Goal: Task Accomplishment & Management: Manage account settings

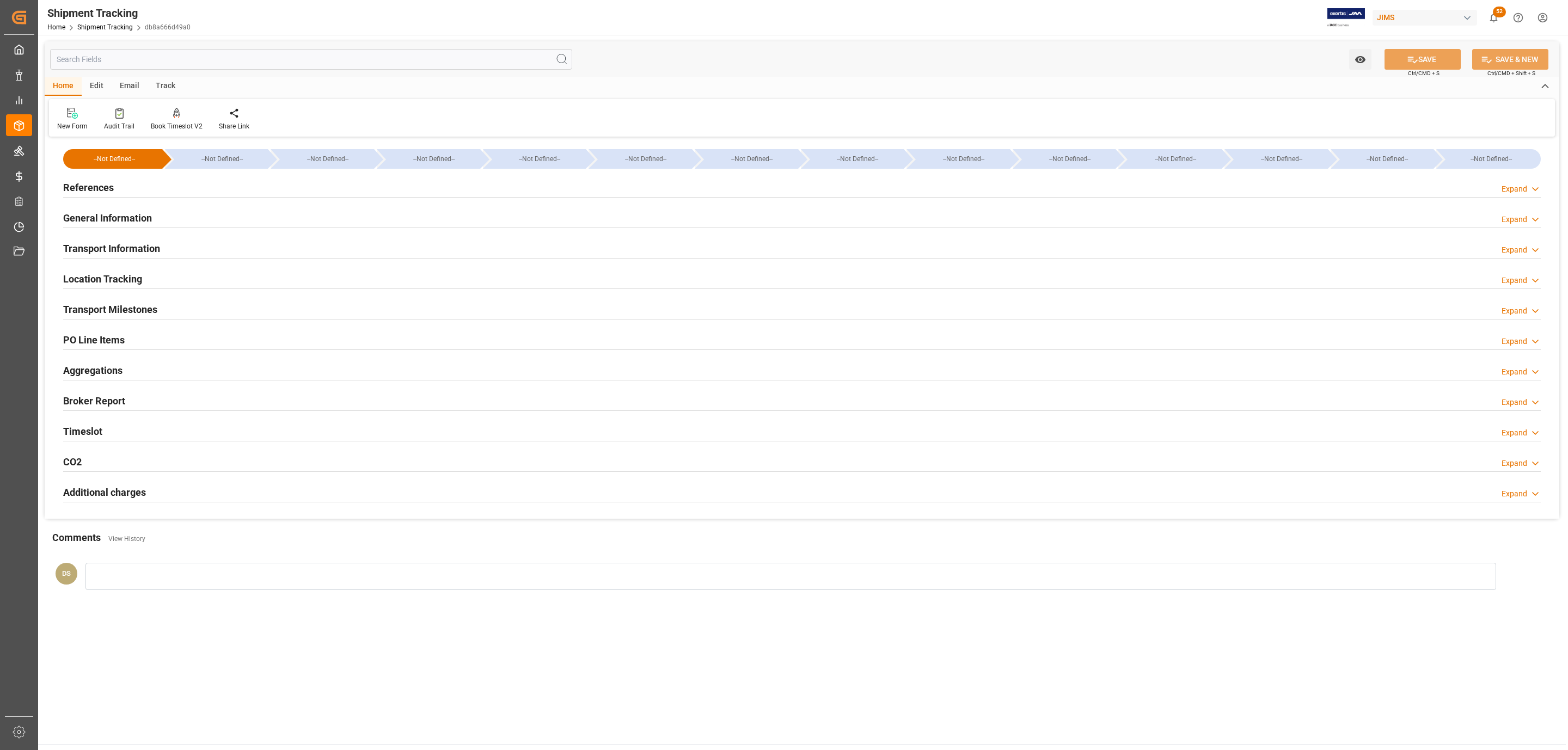
click at [113, 195] on div "References" at bounding box center [89, 187] width 51 height 21
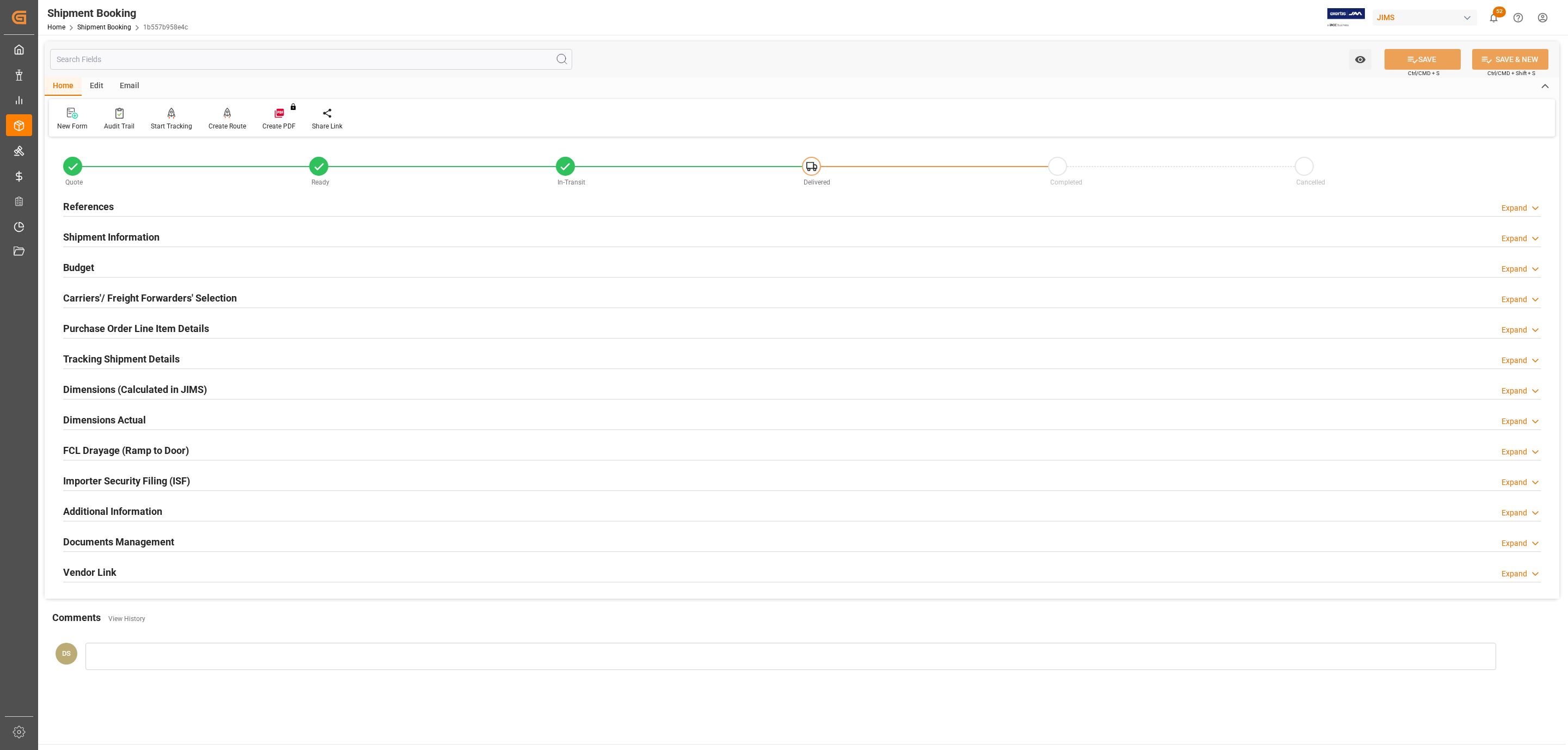
click at [96, 204] on h2 "References" at bounding box center [89, 206] width 51 height 14
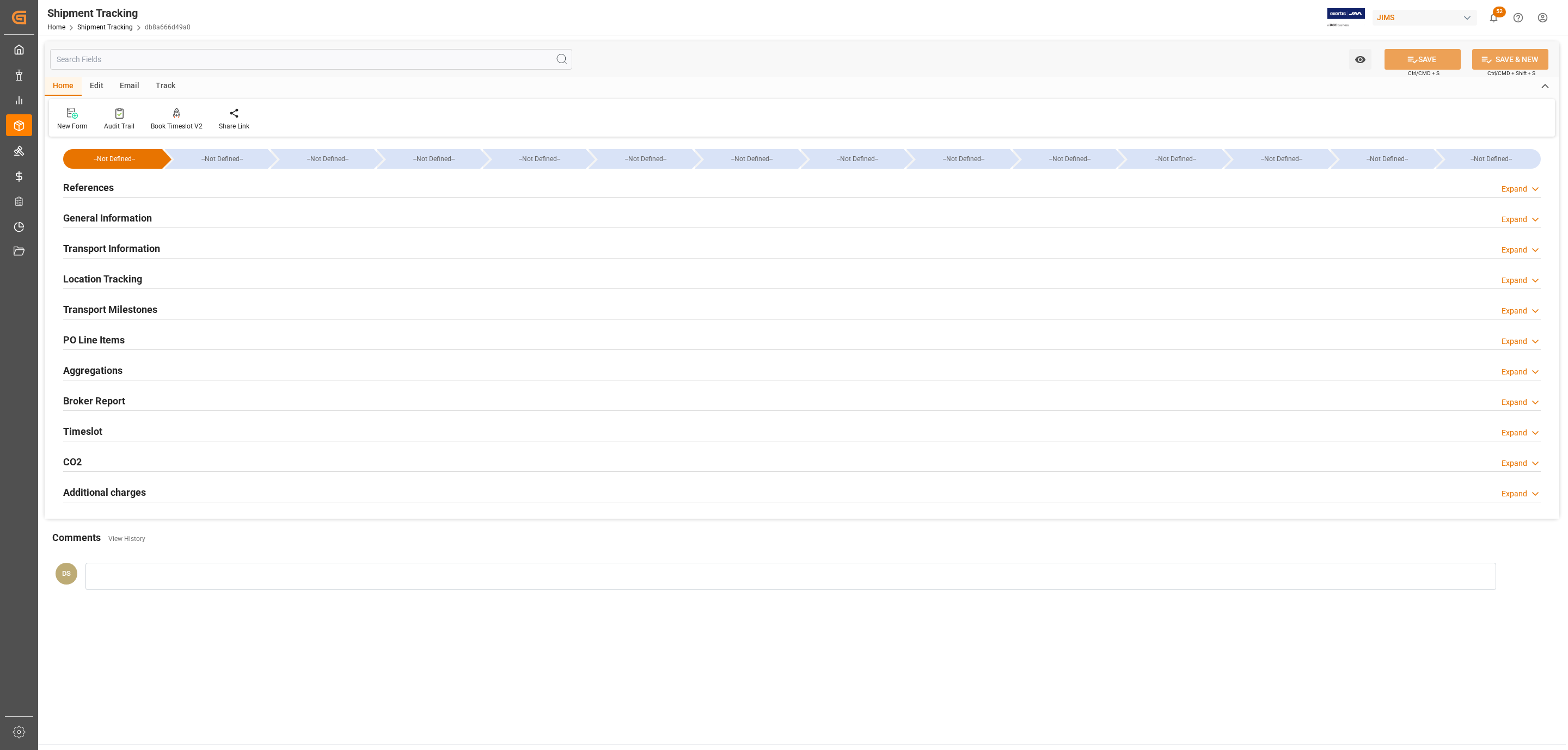
click at [139, 185] on div "References Expand" at bounding box center [802, 187] width 1477 height 21
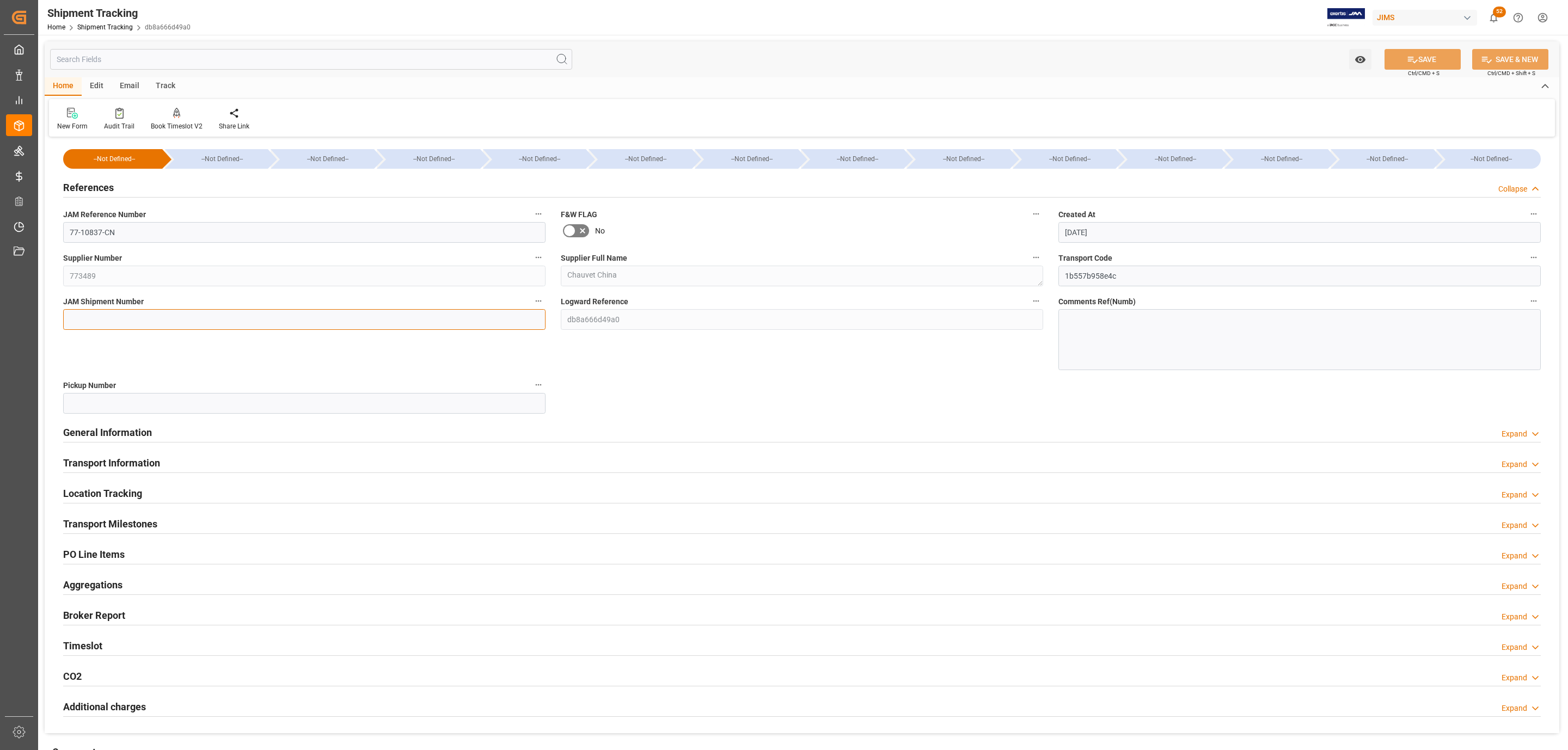
click at [118, 312] on input at bounding box center [304, 319] width 482 height 21
paste input "73325"
type input "73325"
click at [1403, 62] on button "SAVE" at bounding box center [1422, 59] width 76 height 21
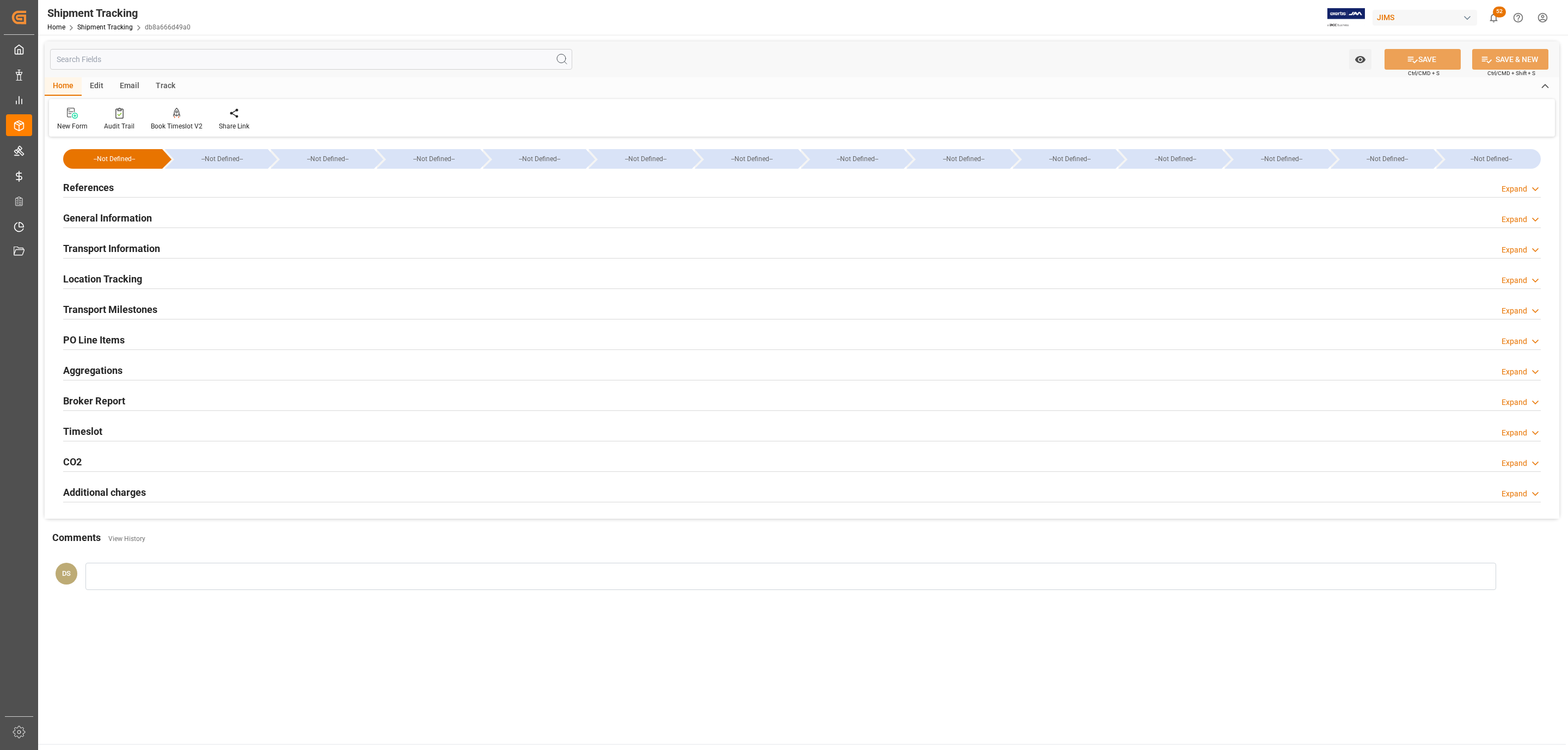
click at [186, 302] on div "Transport Milestones Expand" at bounding box center [802, 308] width 1477 height 21
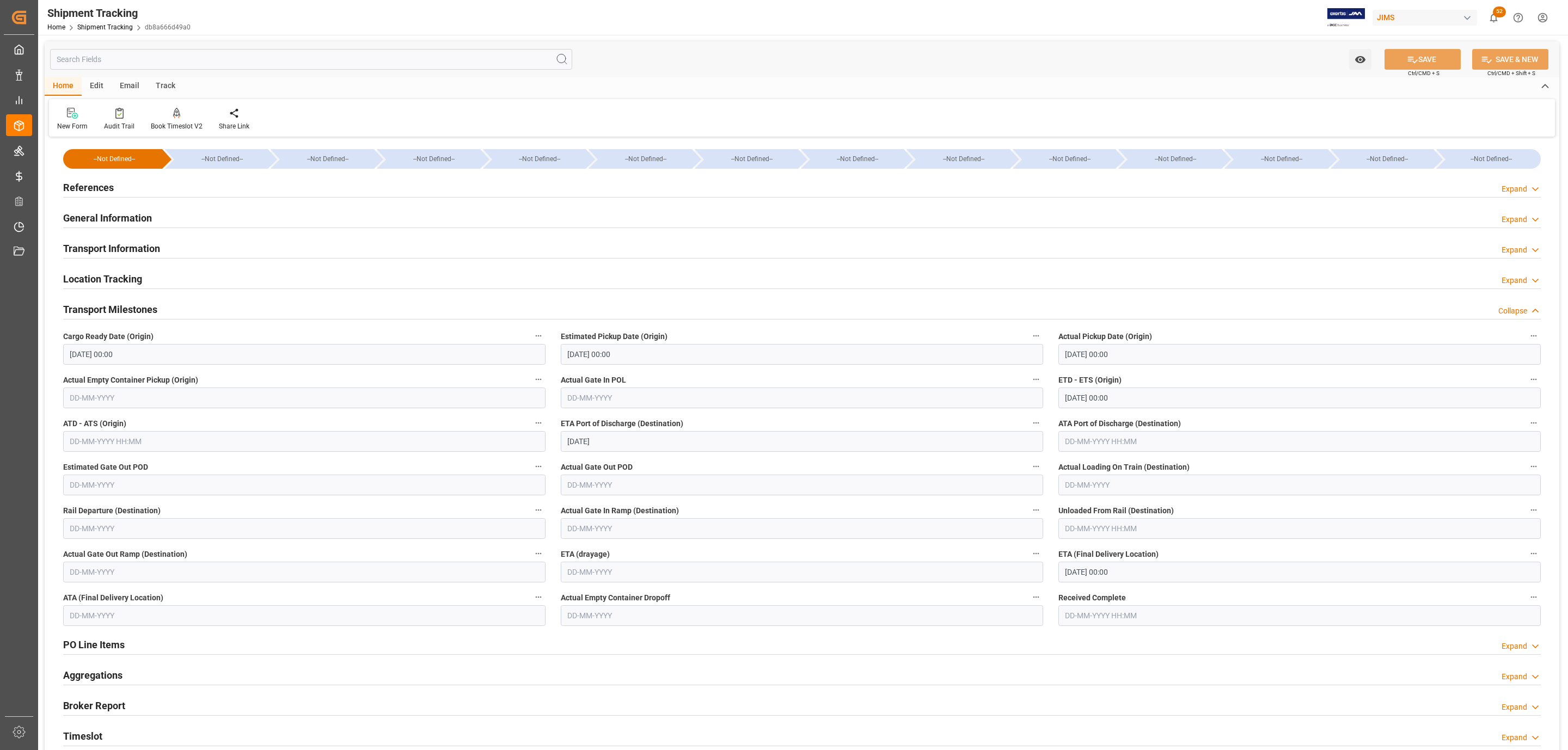
click at [1077, 354] on input "25-10-2025 00:00" at bounding box center [1299, 354] width 482 height 21
click at [1196, 485] on span "26" at bounding box center [1200, 484] width 7 height 8
type input "26-10-2025 00:00"
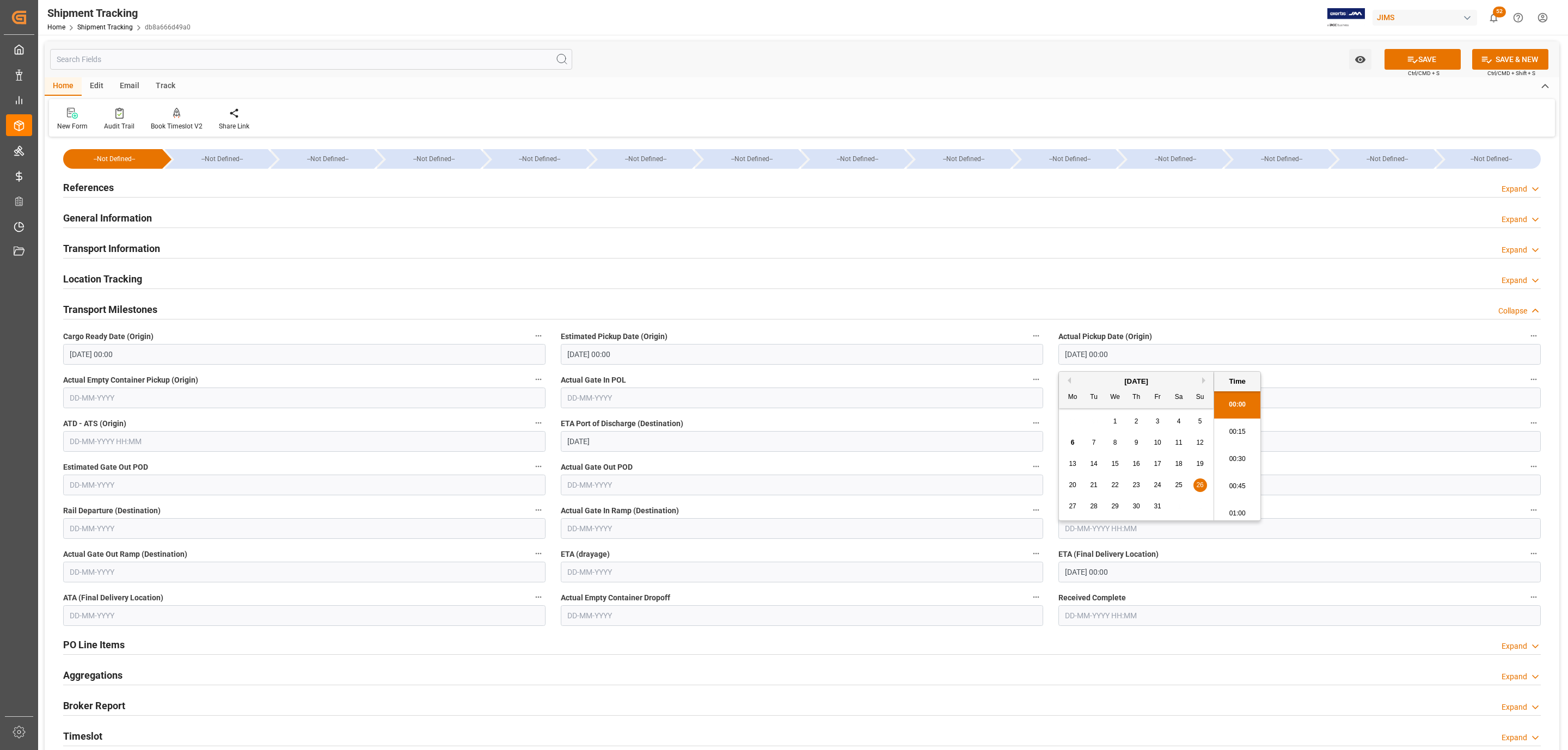
drag, startPoint x: 1395, startPoint y: 59, endPoint x: 1272, endPoint y: 91, distance: 127.1
click at [1396, 59] on button "SAVE" at bounding box center [1422, 59] width 76 height 21
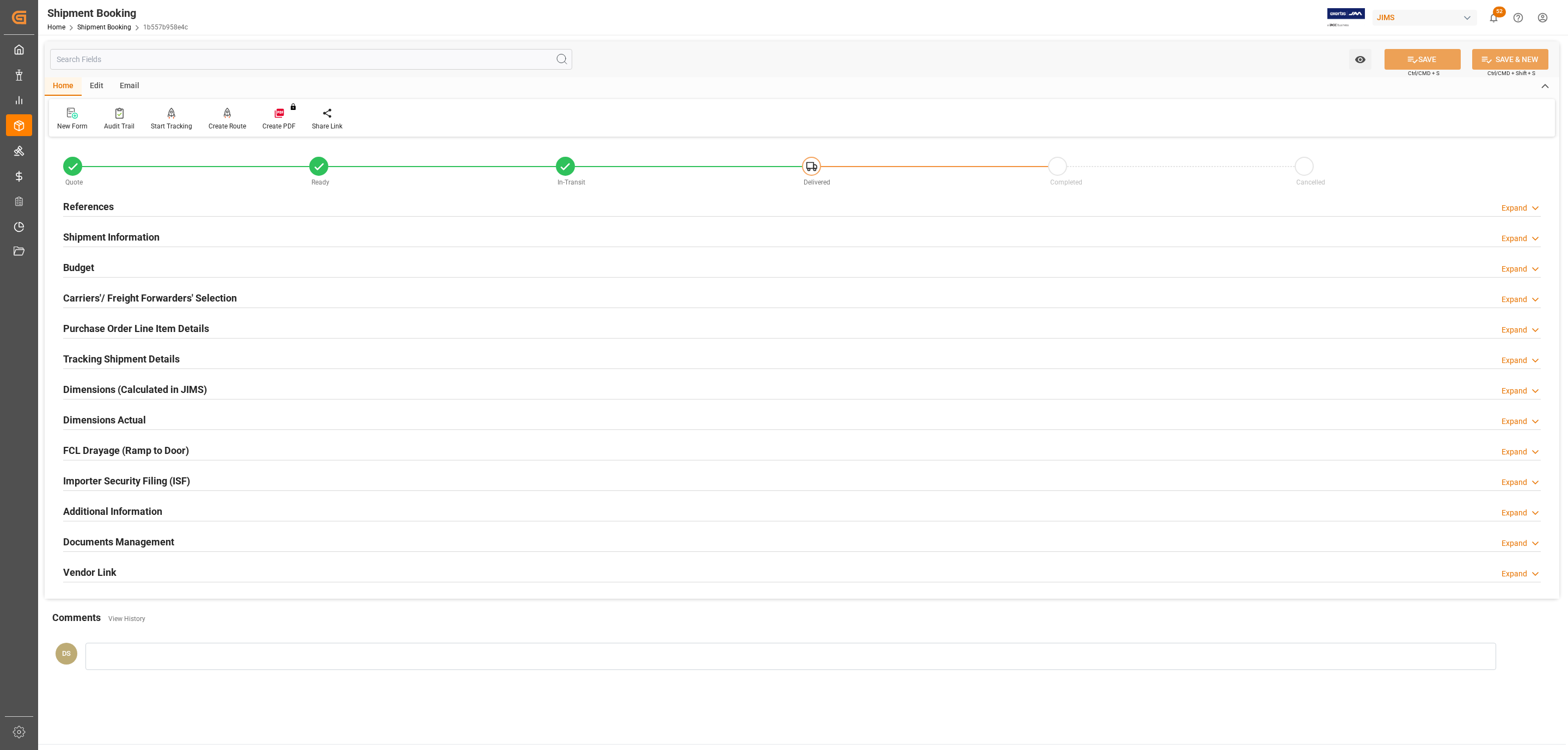
click at [232, 292] on h2 "Carriers'/ Freight Forwarders' Selection" at bounding box center [150, 297] width 174 height 14
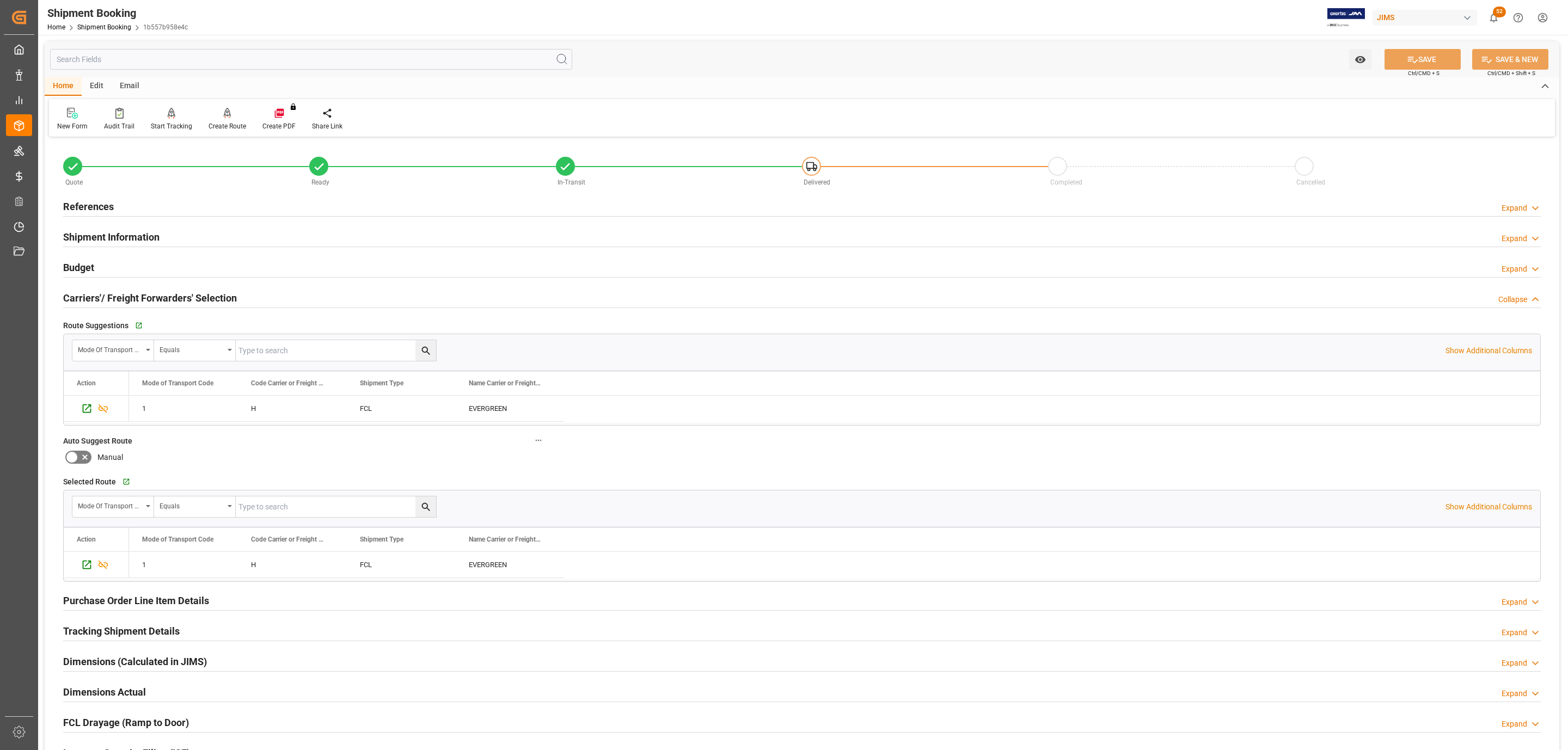
click at [232, 292] on h2 "Carriers'/ Freight Forwarders' Selection" at bounding box center [150, 297] width 174 height 14
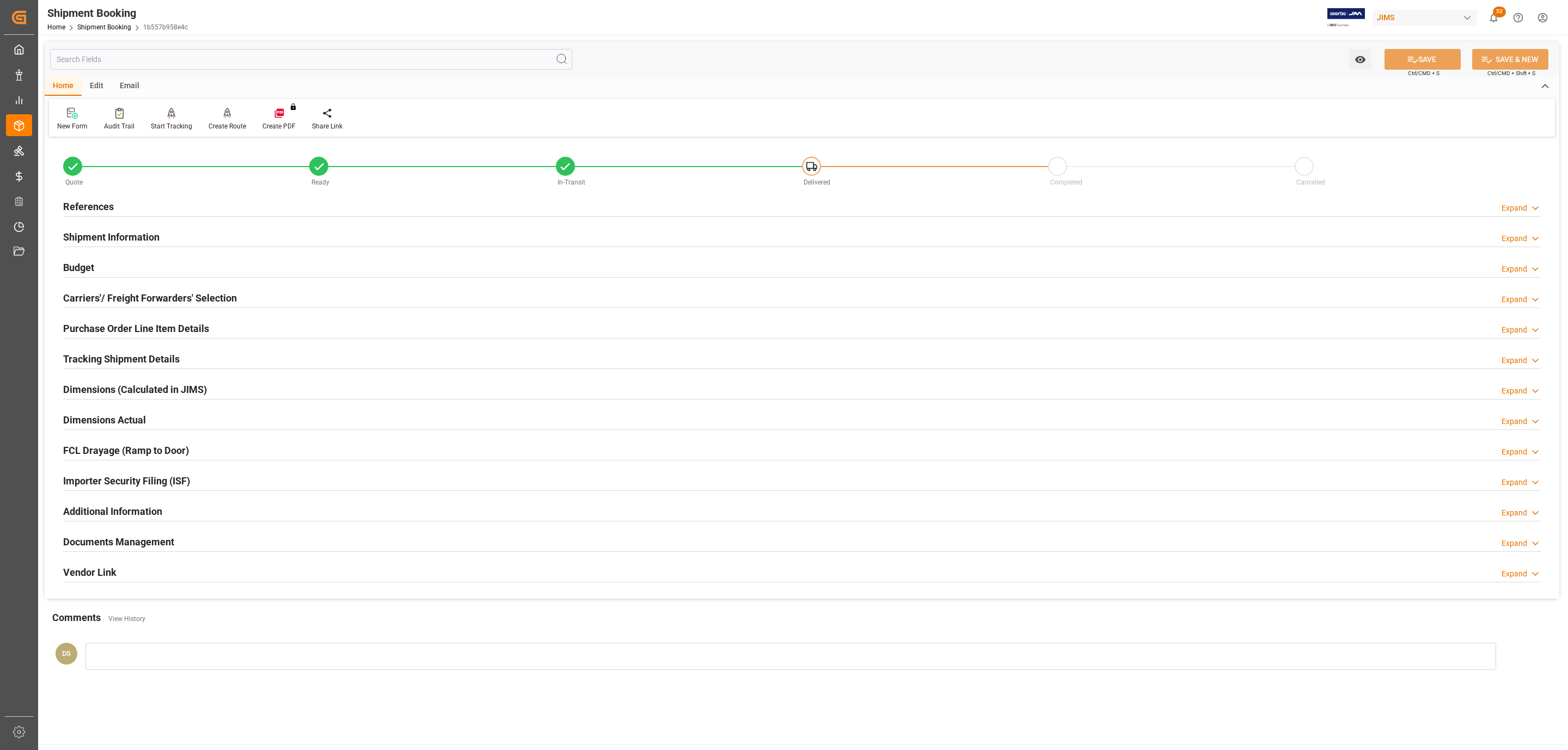
click at [195, 269] on div "Budget Expand" at bounding box center [802, 266] width 1477 height 21
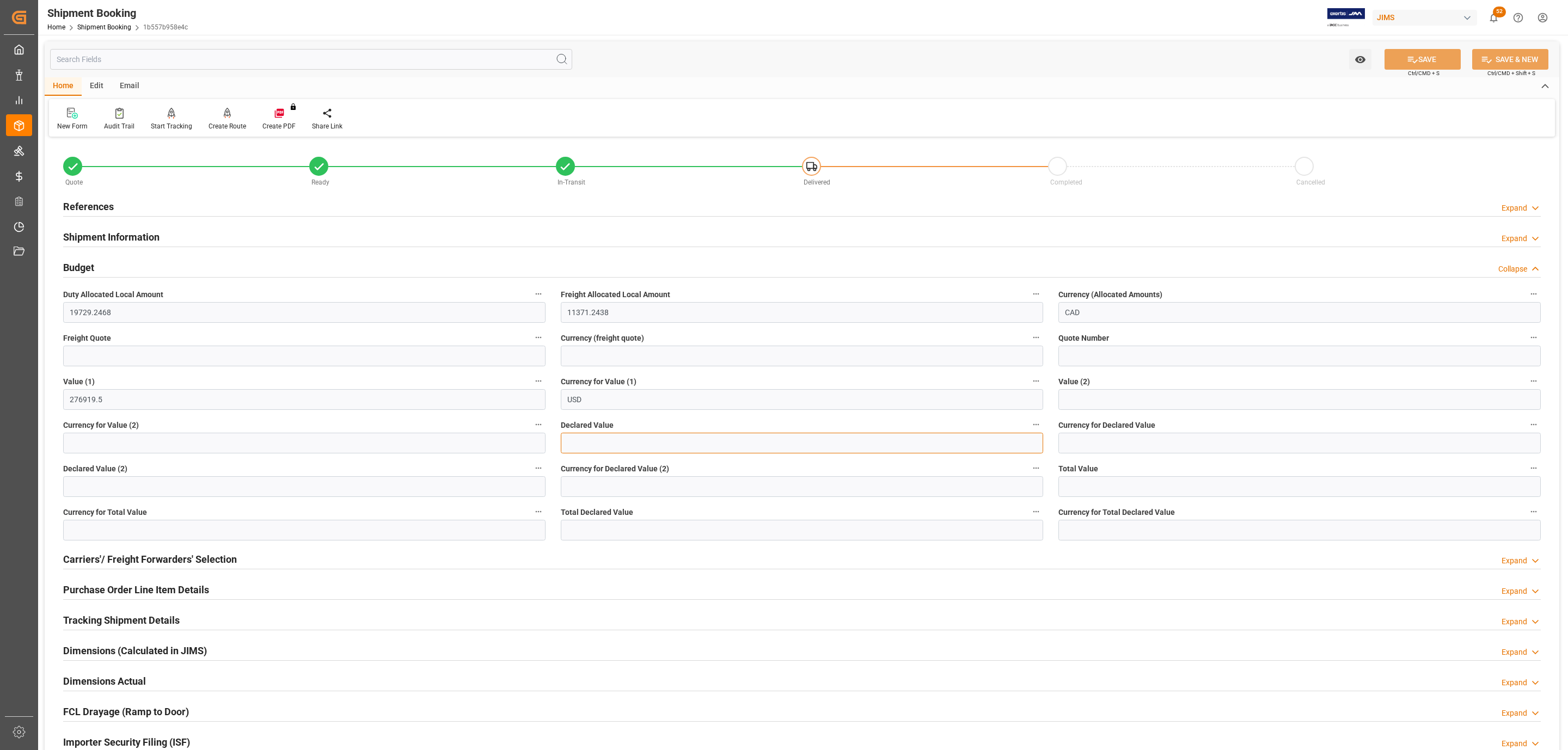
click at [594, 444] on input "text" at bounding box center [802, 443] width 482 height 21
type input "284777.50"
type input "usd"
click at [1409, 61] on icon at bounding box center [1412, 59] width 12 height 12
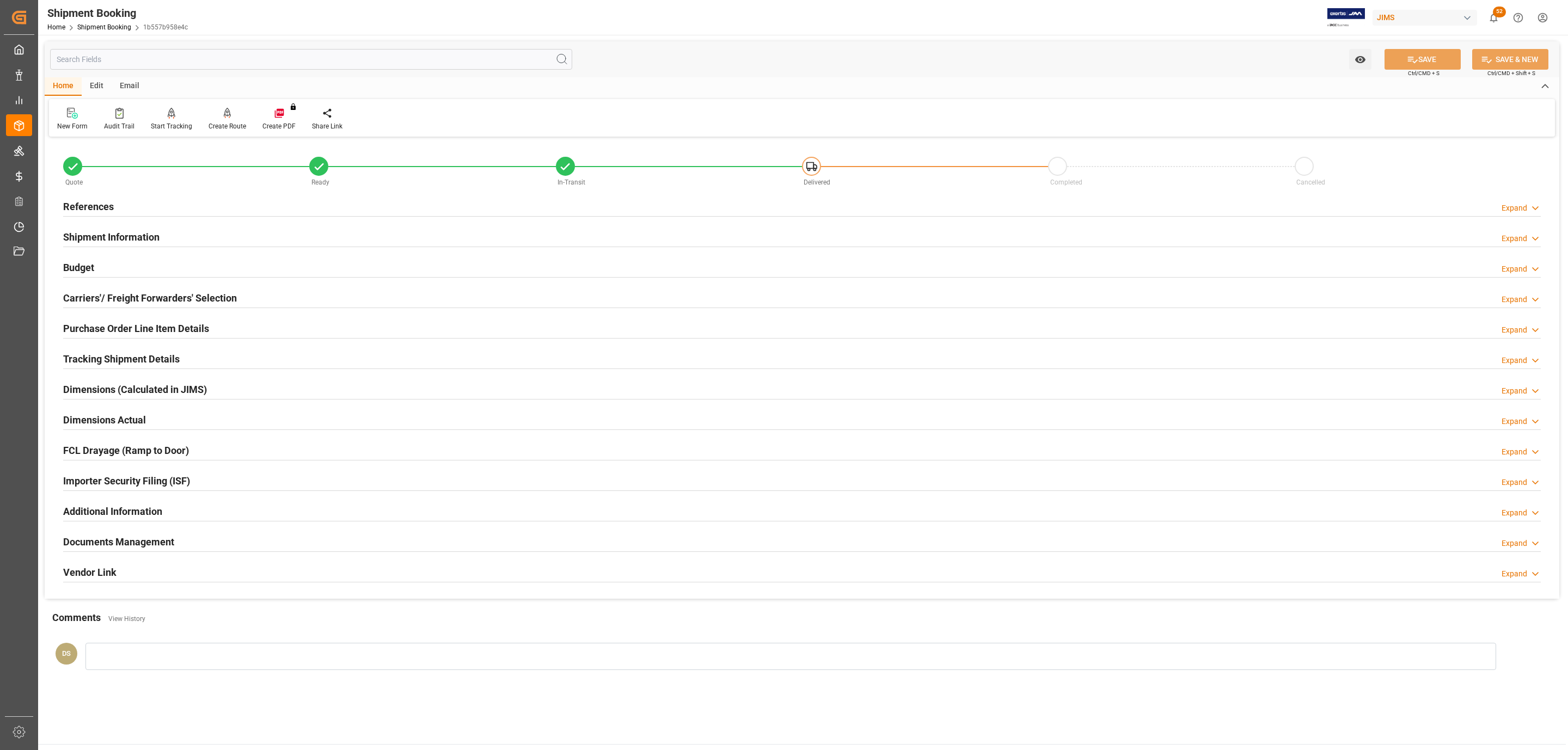
click at [154, 256] on div "Budget Expand" at bounding box center [802, 266] width 1477 height 21
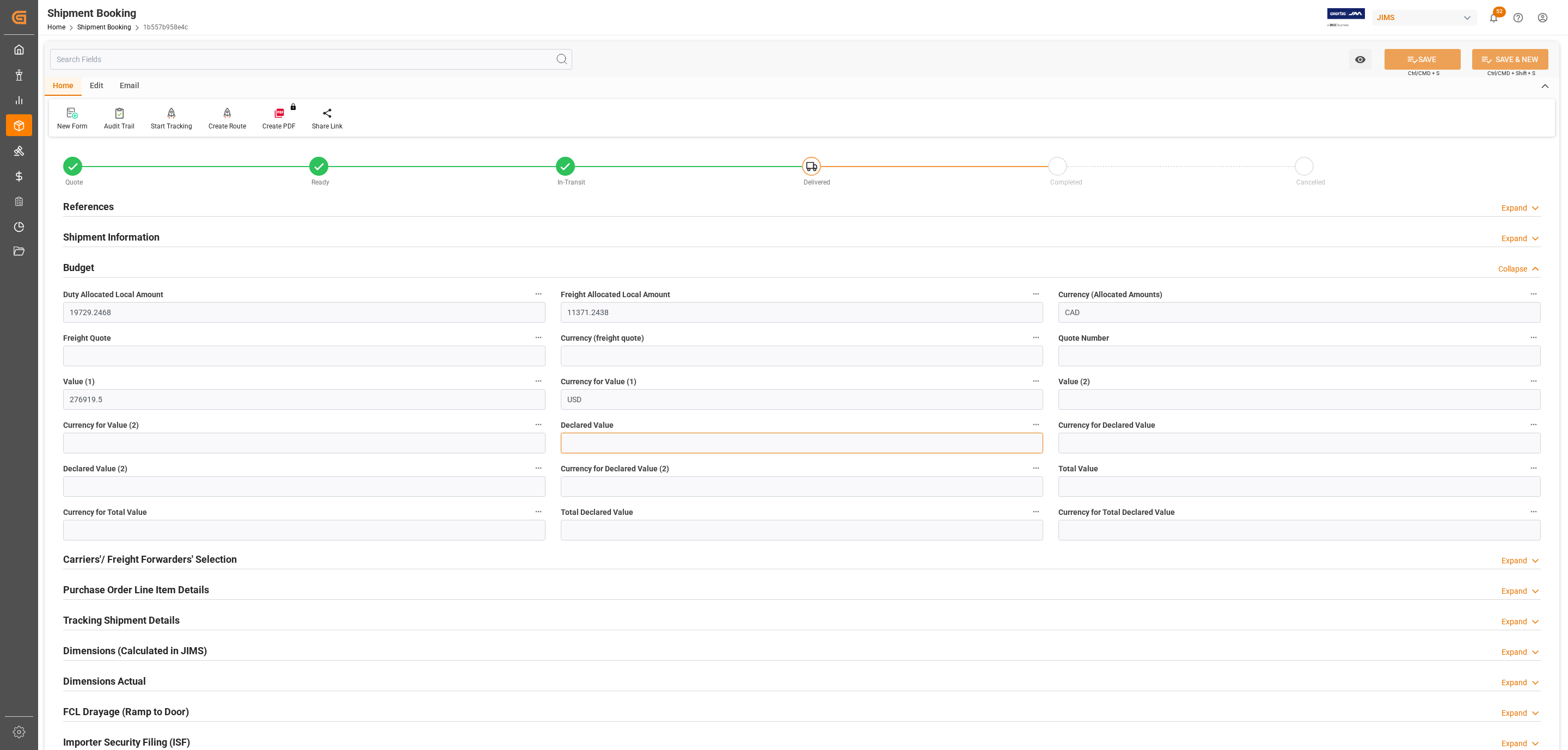
click at [582, 442] on input "text" at bounding box center [802, 443] width 482 height 21
type input "284777.50"
type input "usd"
click at [1429, 61] on button "SAVE" at bounding box center [1422, 59] width 76 height 21
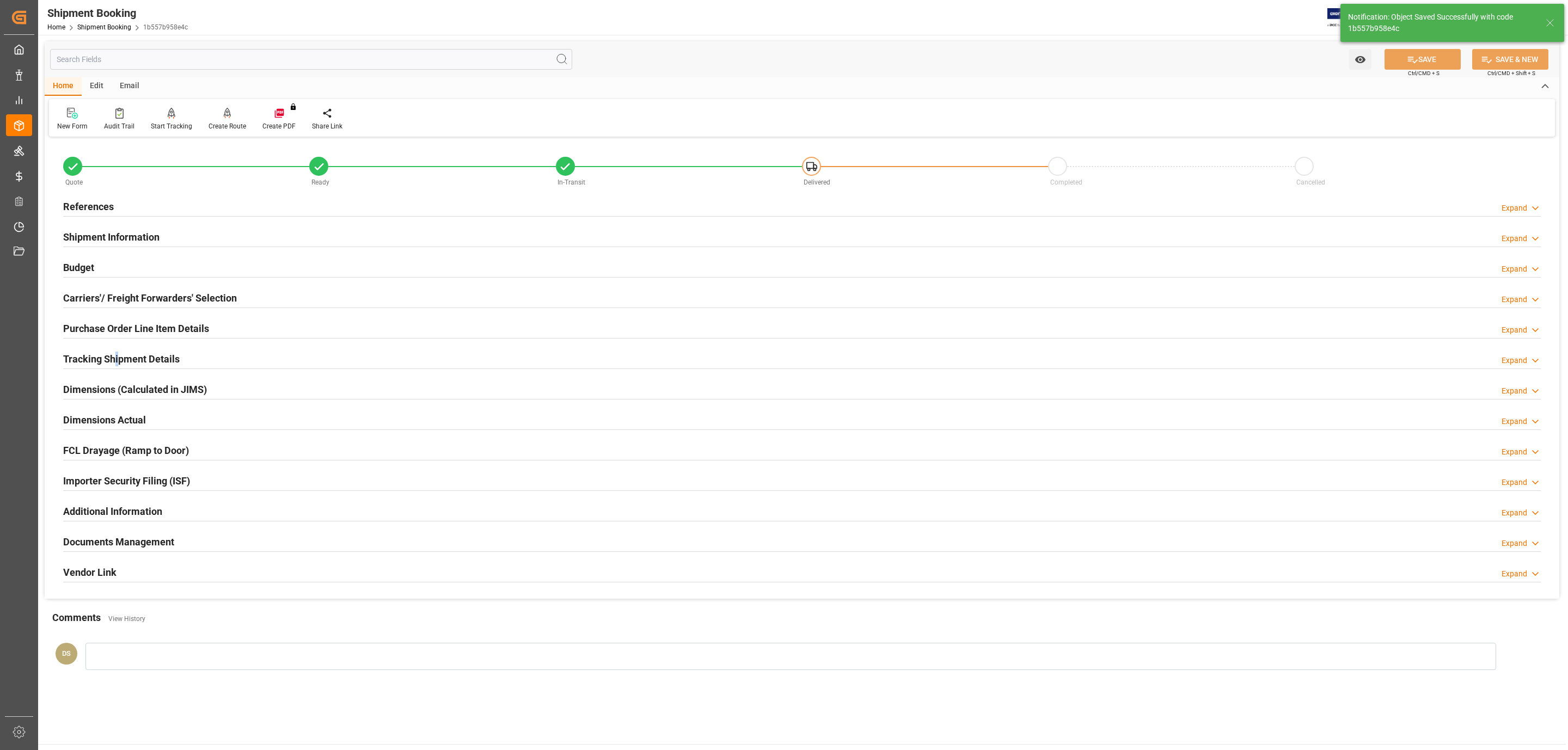
click at [117, 359] on h2 "Tracking Shipment Details" at bounding box center [122, 359] width 117 height 14
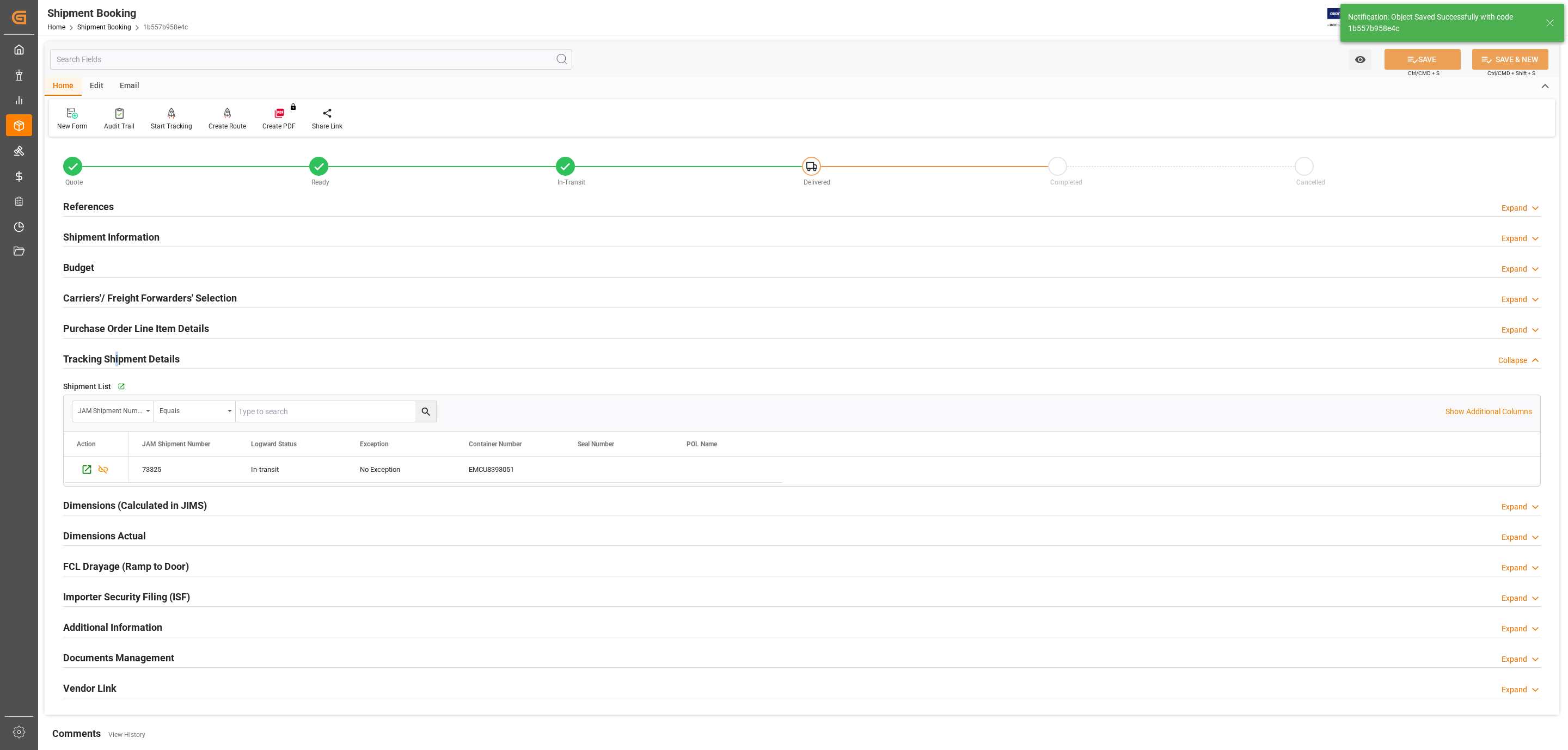
click at [117, 359] on h2 "Tracking Shipment Details" at bounding box center [122, 359] width 117 height 14
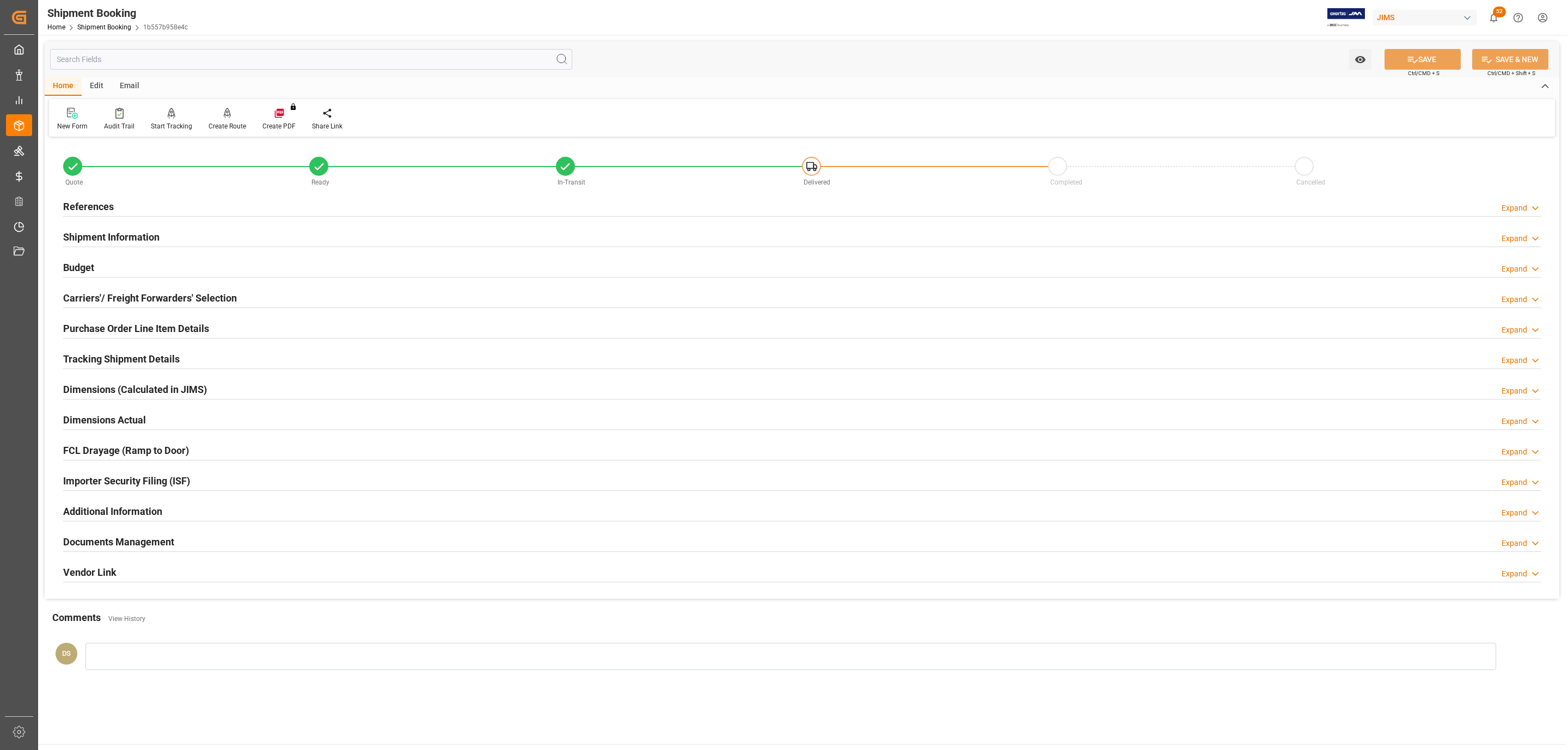
click at [101, 191] on div "Quote Ready In-Transit Delivered Completed Cancelled" at bounding box center [802, 168] width 1492 height 46
click at [96, 200] on h2 "References" at bounding box center [89, 206] width 51 height 14
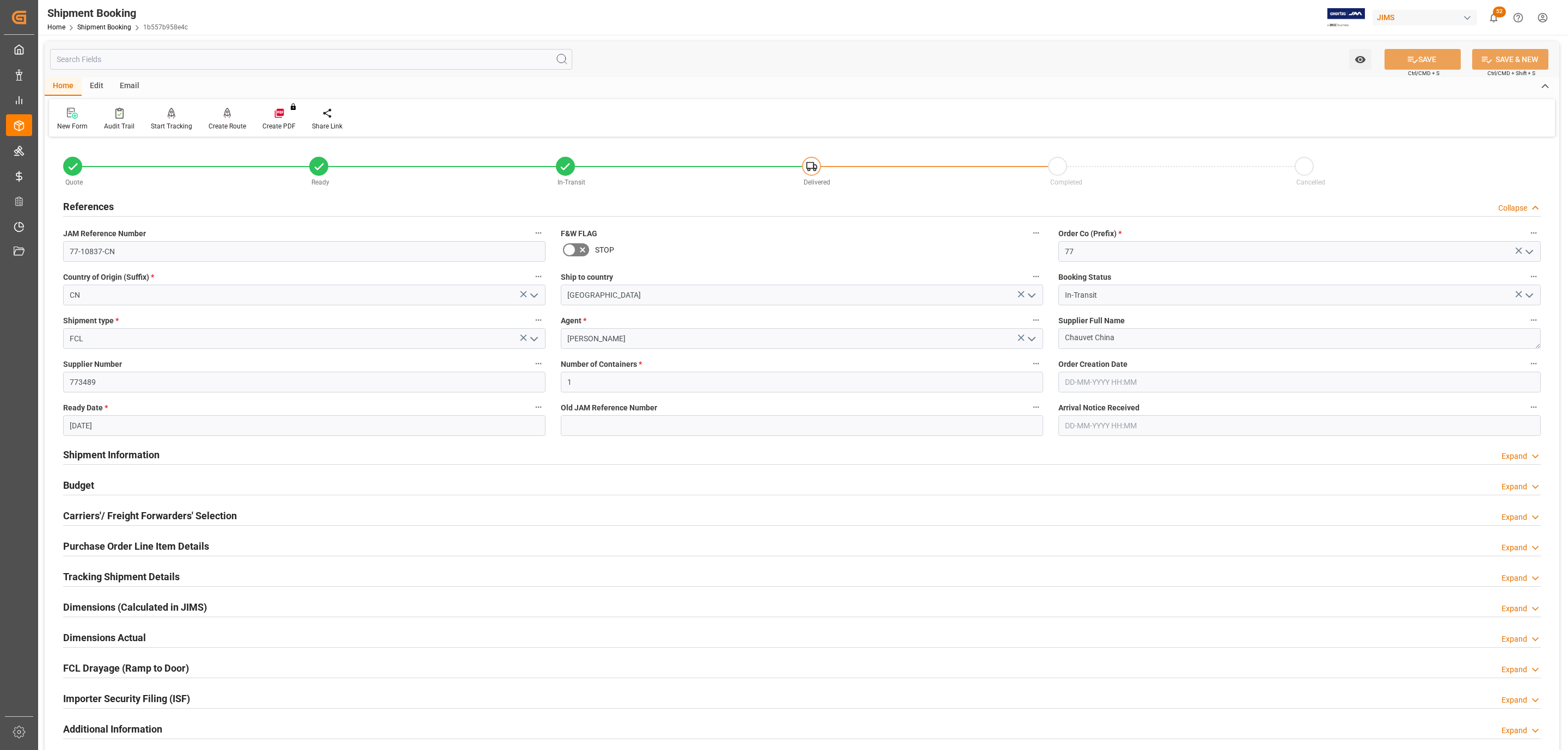
click at [96, 200] on h2 "References" at bounding box center [89, 206] width 51 height 14
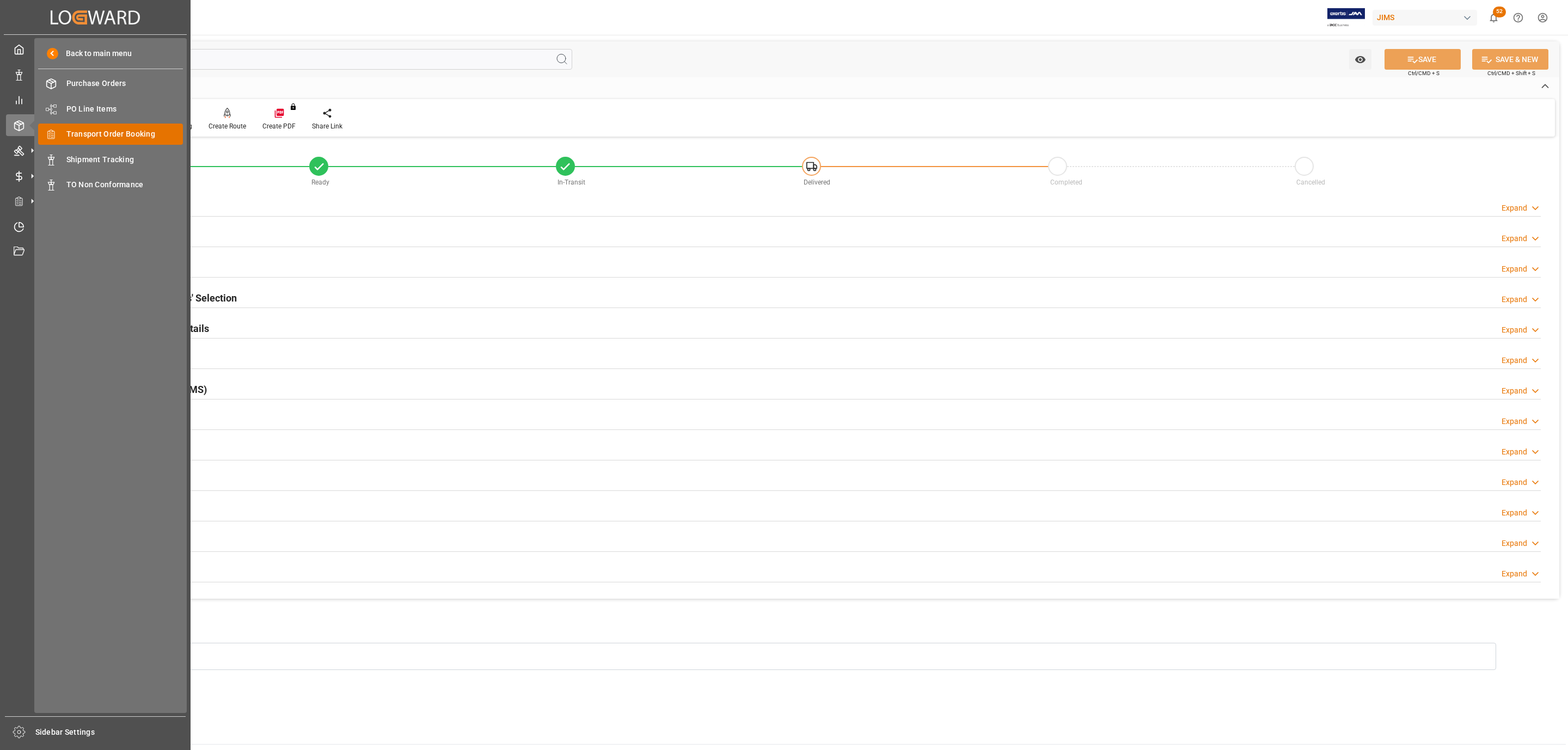
click at [137, 131] on span "Transport Order Booking" at bounding box center [125, 134] width 117 height 12
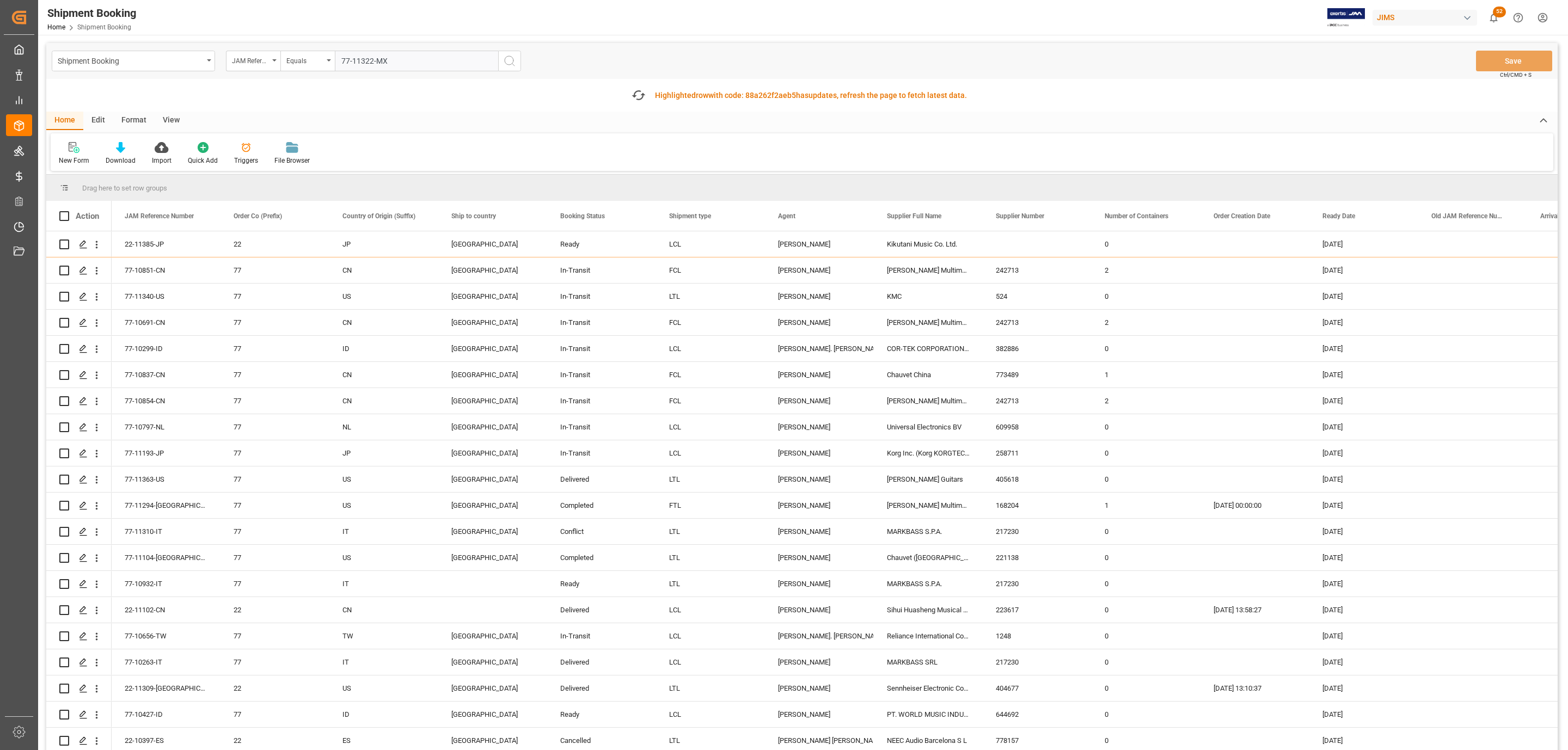
type input "77-11322-MX"
click at [507, 61] on icon "search button" at bounding box center [509, 60] width 13 height 13
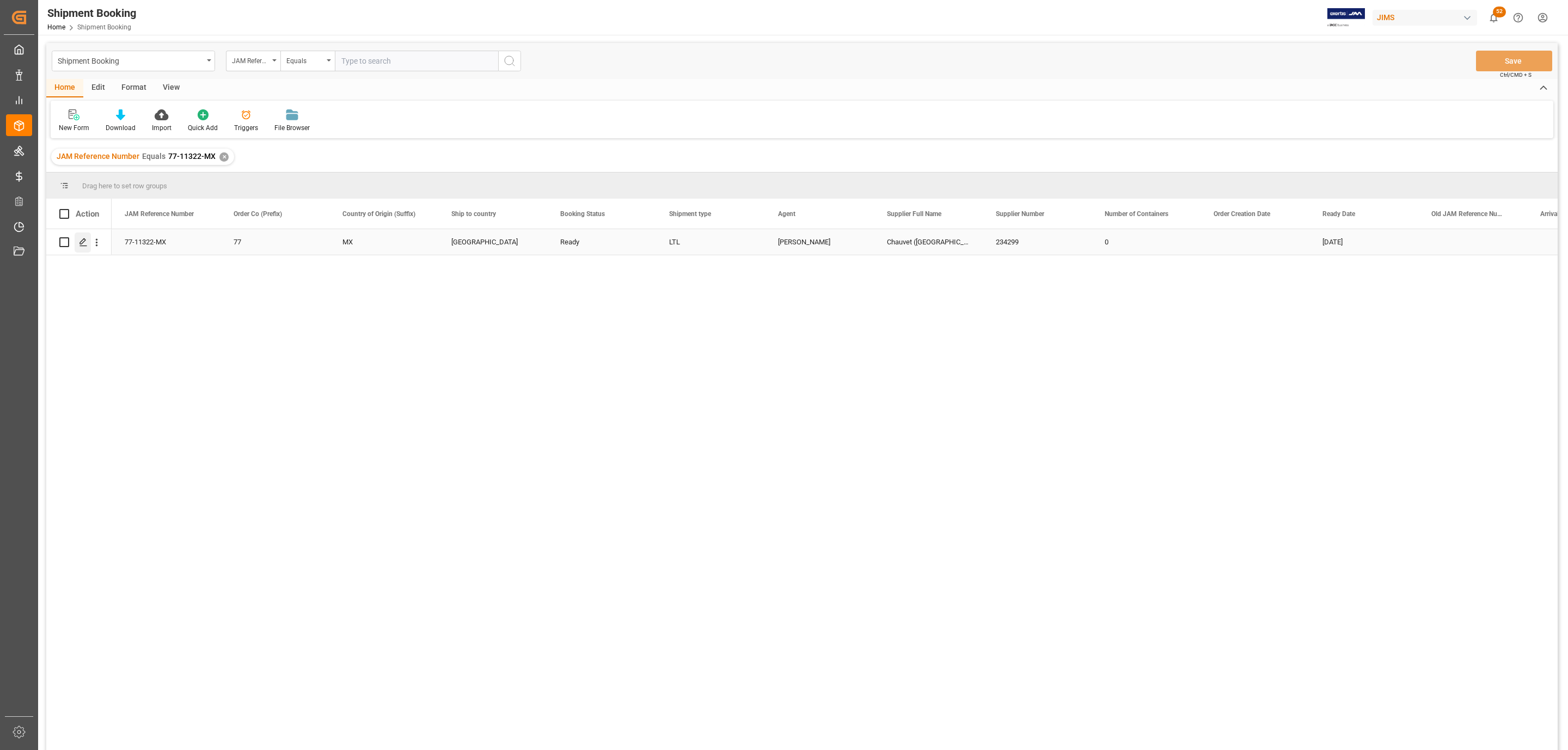
click at [79, 243] on icon "Press SPACE to select this row." at bounding box center [83, 242] width 9 height 9
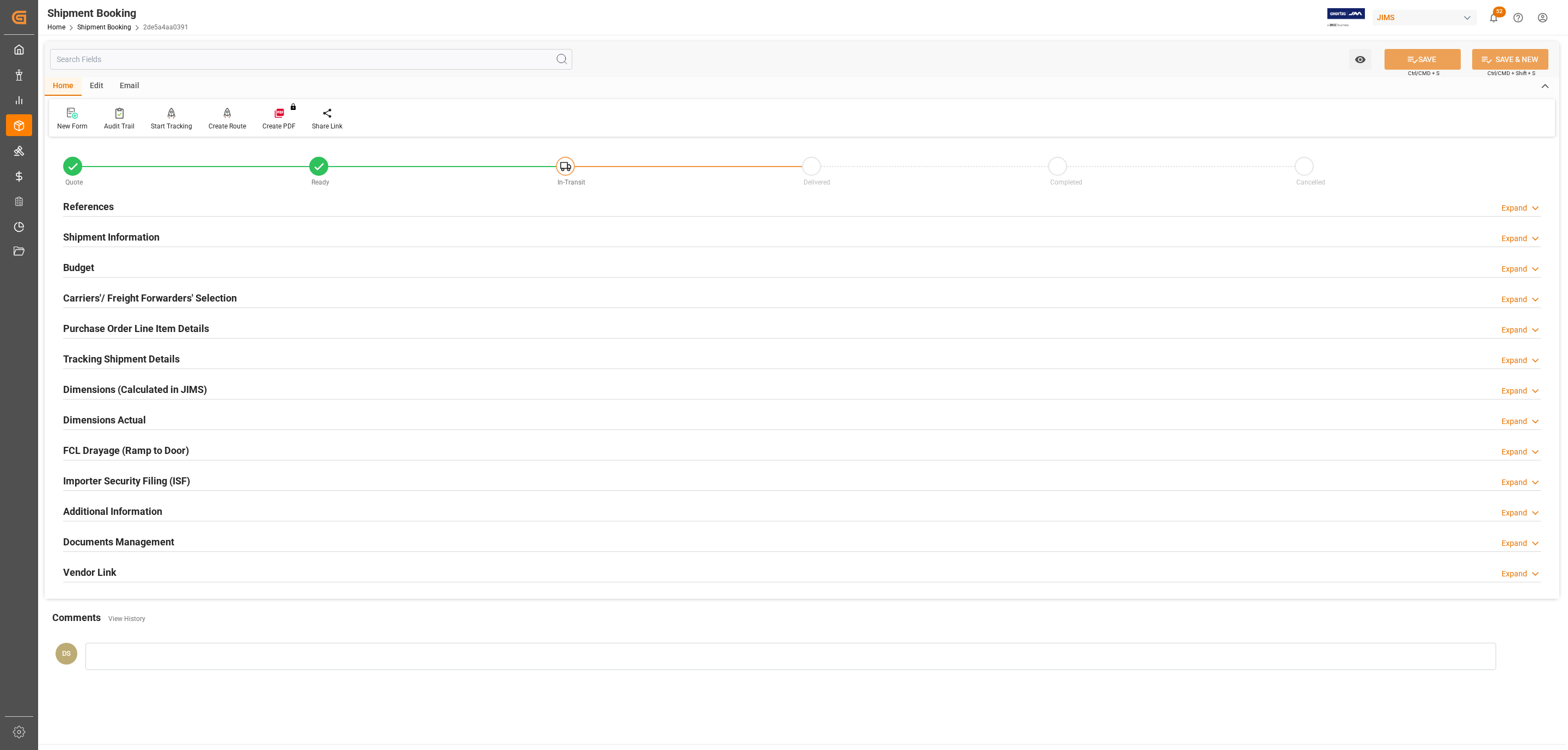
click at [109, 334] on h2 "Purchase Order Line Item Details" at bounding box center [136, 328] width 146 height 14
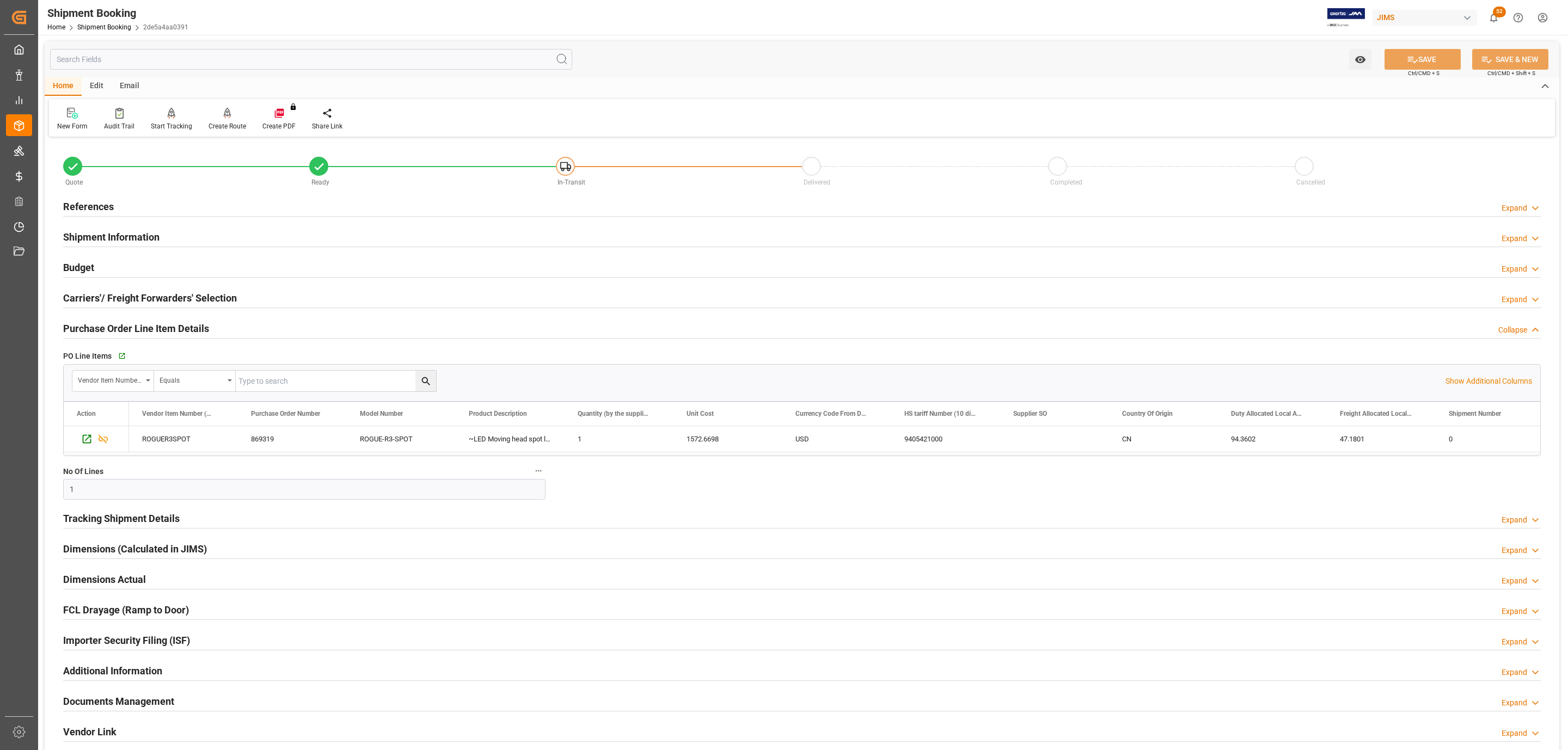
click at [110, 332] on h2 "Purchase Order Line Item Details" at bounding box center [136, 328] width 146 height 14
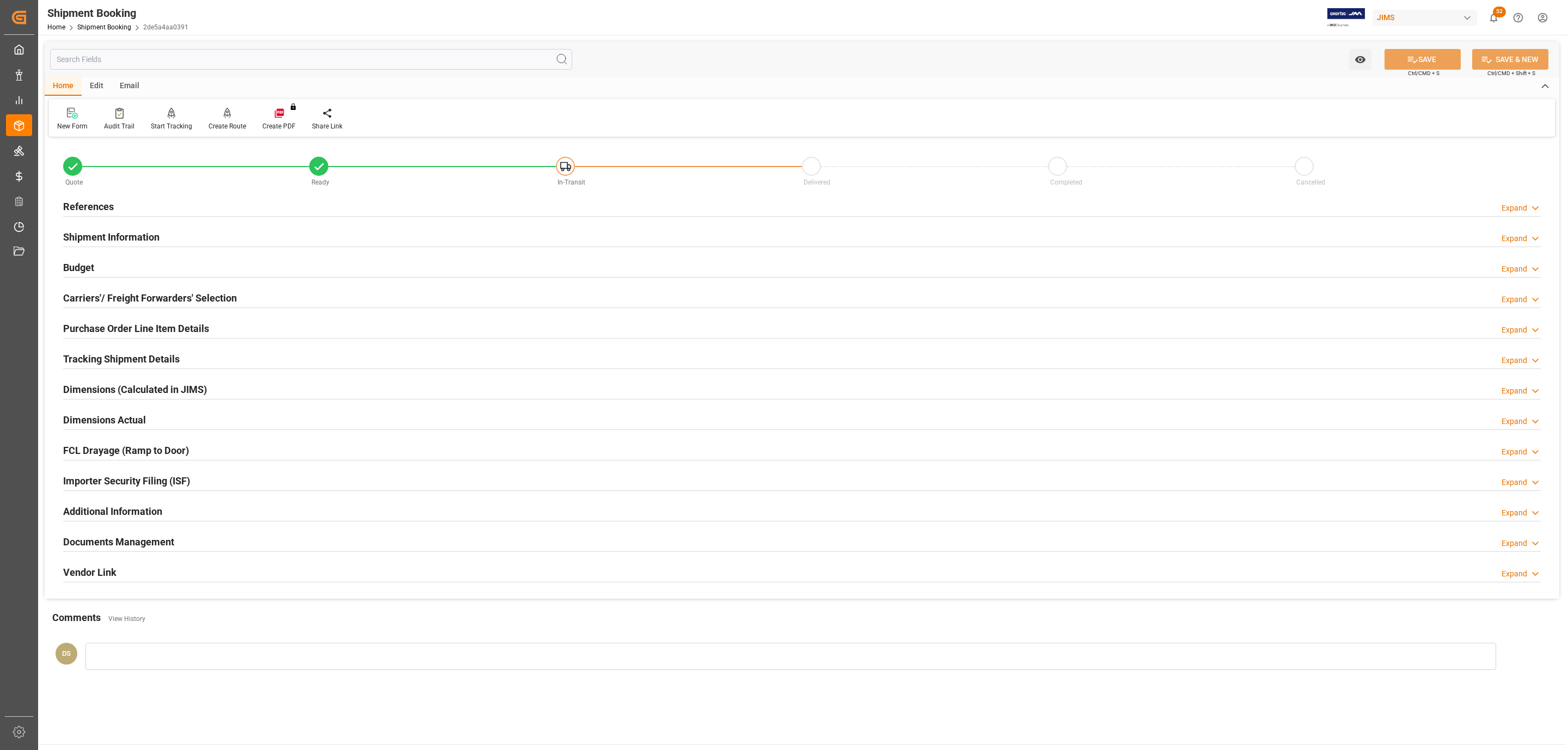
click at [110, 363] on h2 "Tracking Shipment Details" at bounding box center [122, 359] width 117 height 14
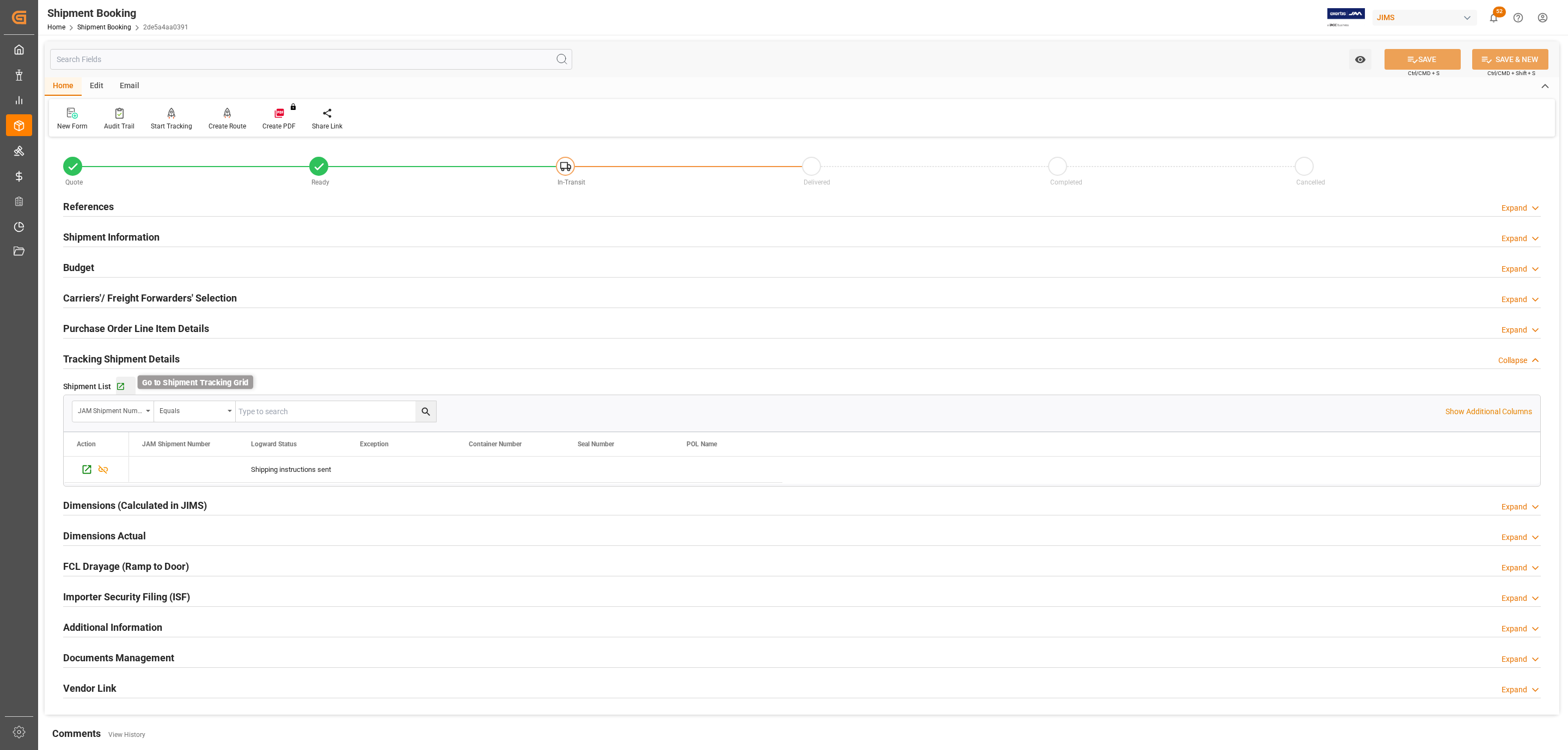
click at [121, 389] on icon "button" at bounding box center [120, 386] width 9 height 9
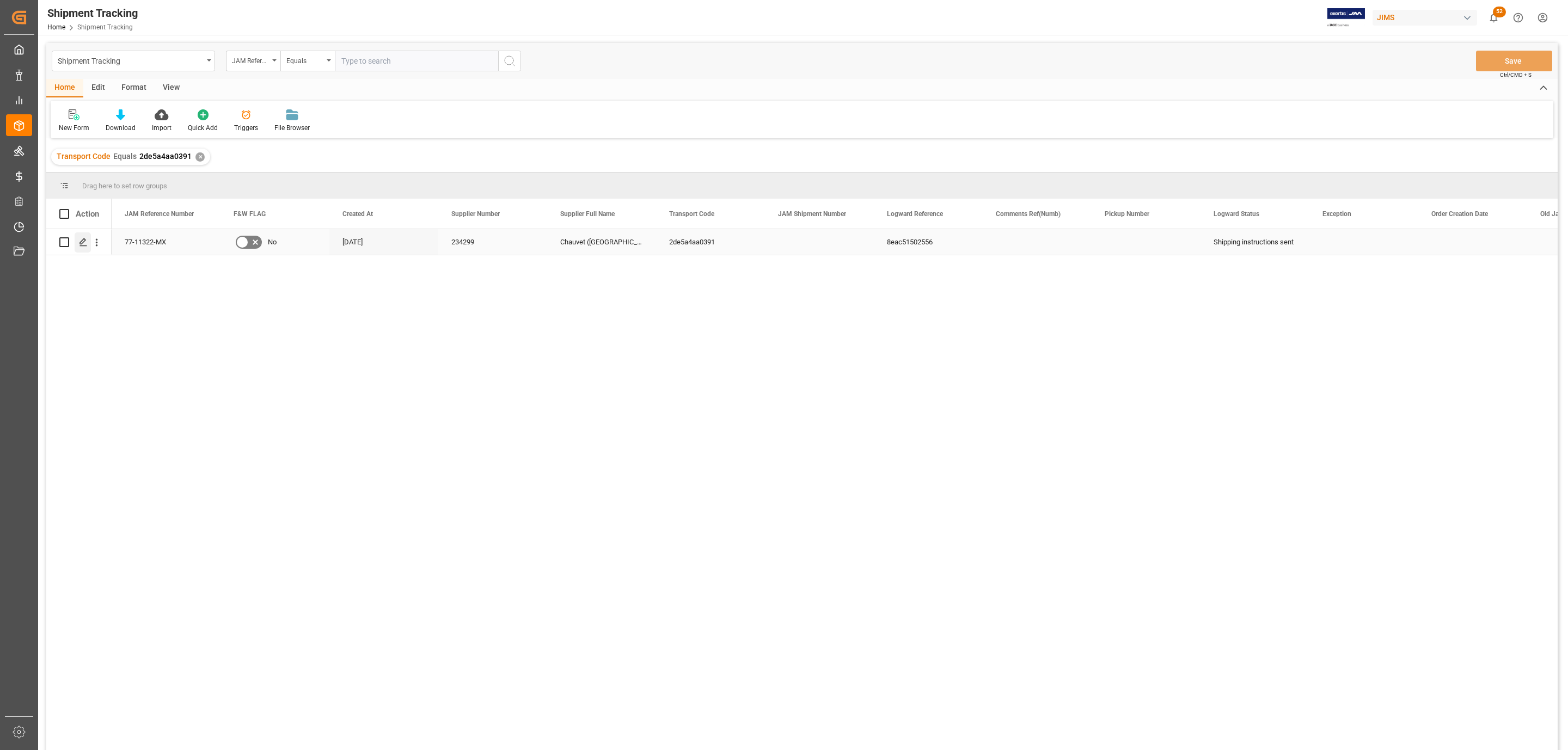
click at [82, 243] on icon "Press SPACE to select this row." at bounding box center [83, 242] width 9 height 9
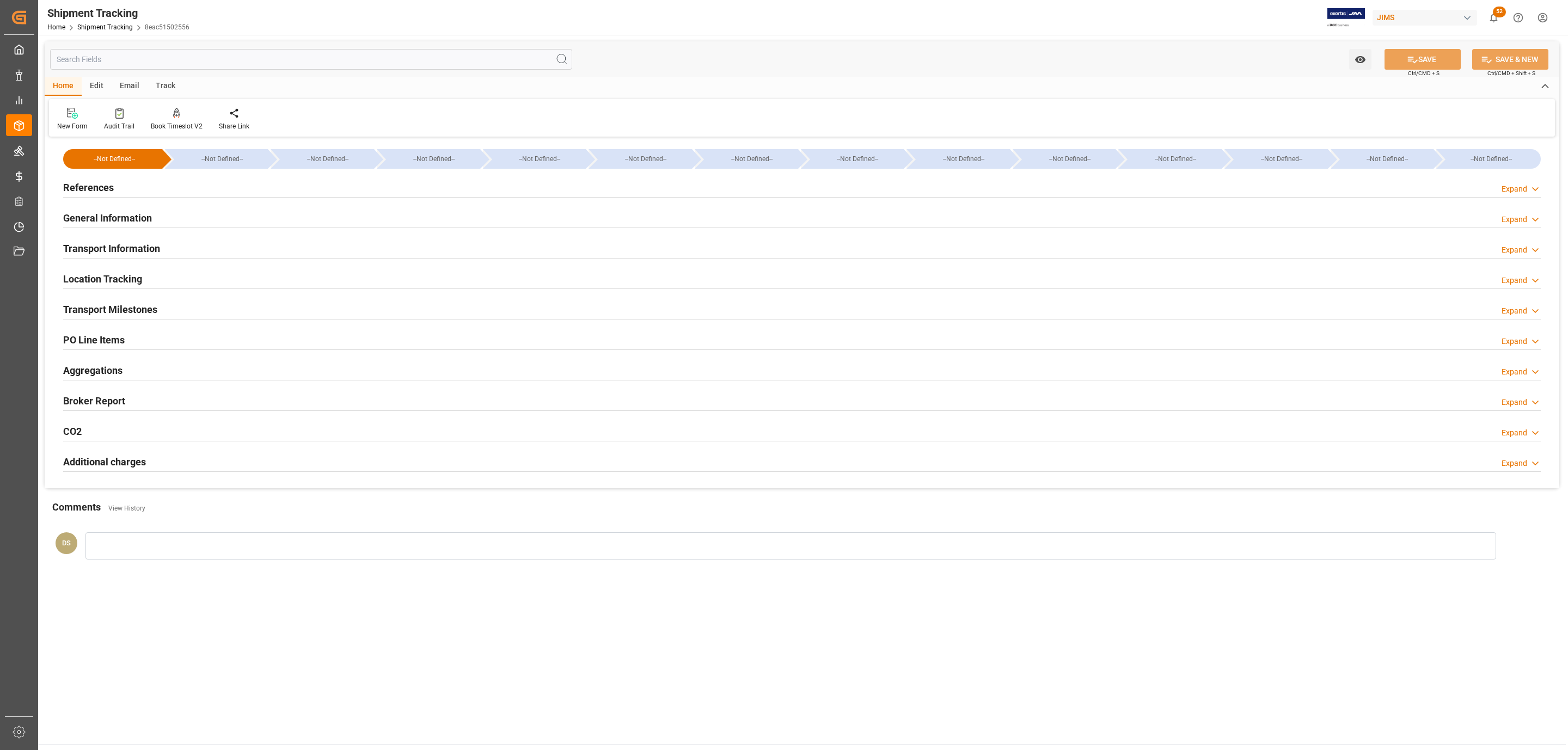
type input "01-10-2025"
click at [131, 178] on div "References Expand" at bounding box center [802, 187] width 1477 height 21
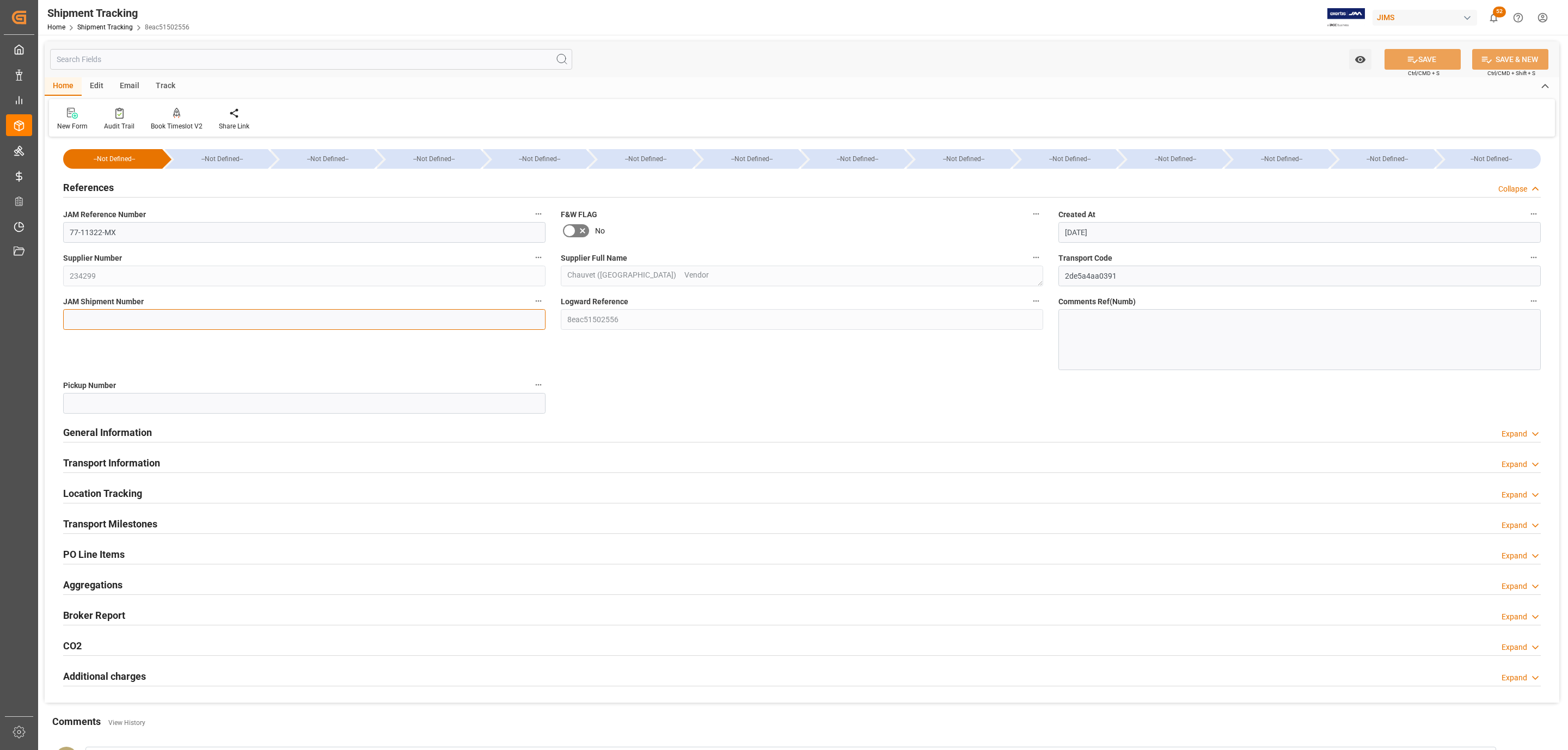
click at [111, 317] on input at bounding box center [304, 319] width 482 height 21
paste input "73326"
type input "73326"
click at [1403, 54] on button "SAVE" at bounding box center [1422, 59] width 76 height 21
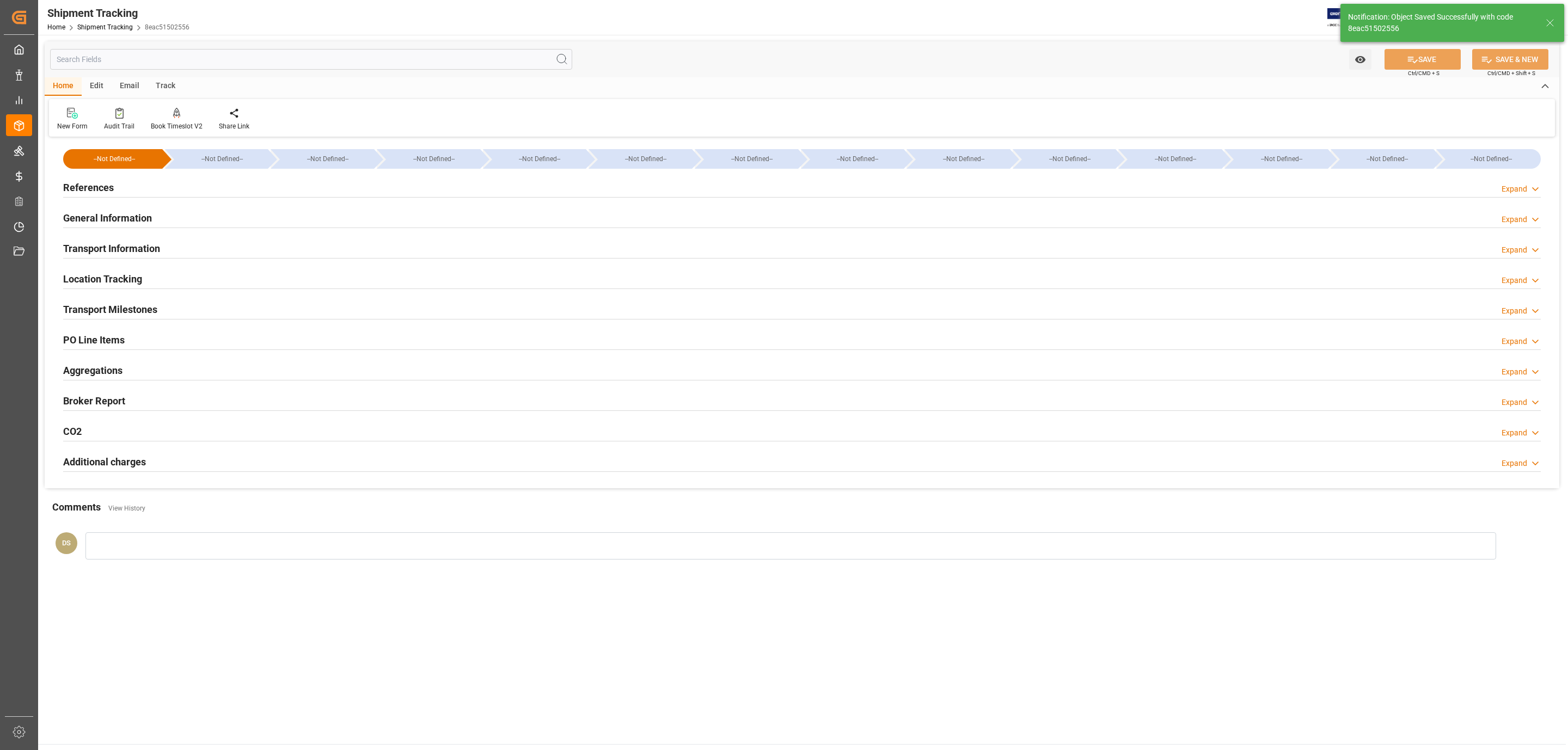
click at [87, 300] on div "Transport Milestones" at bounding box center [110, 308] width 94 height 21
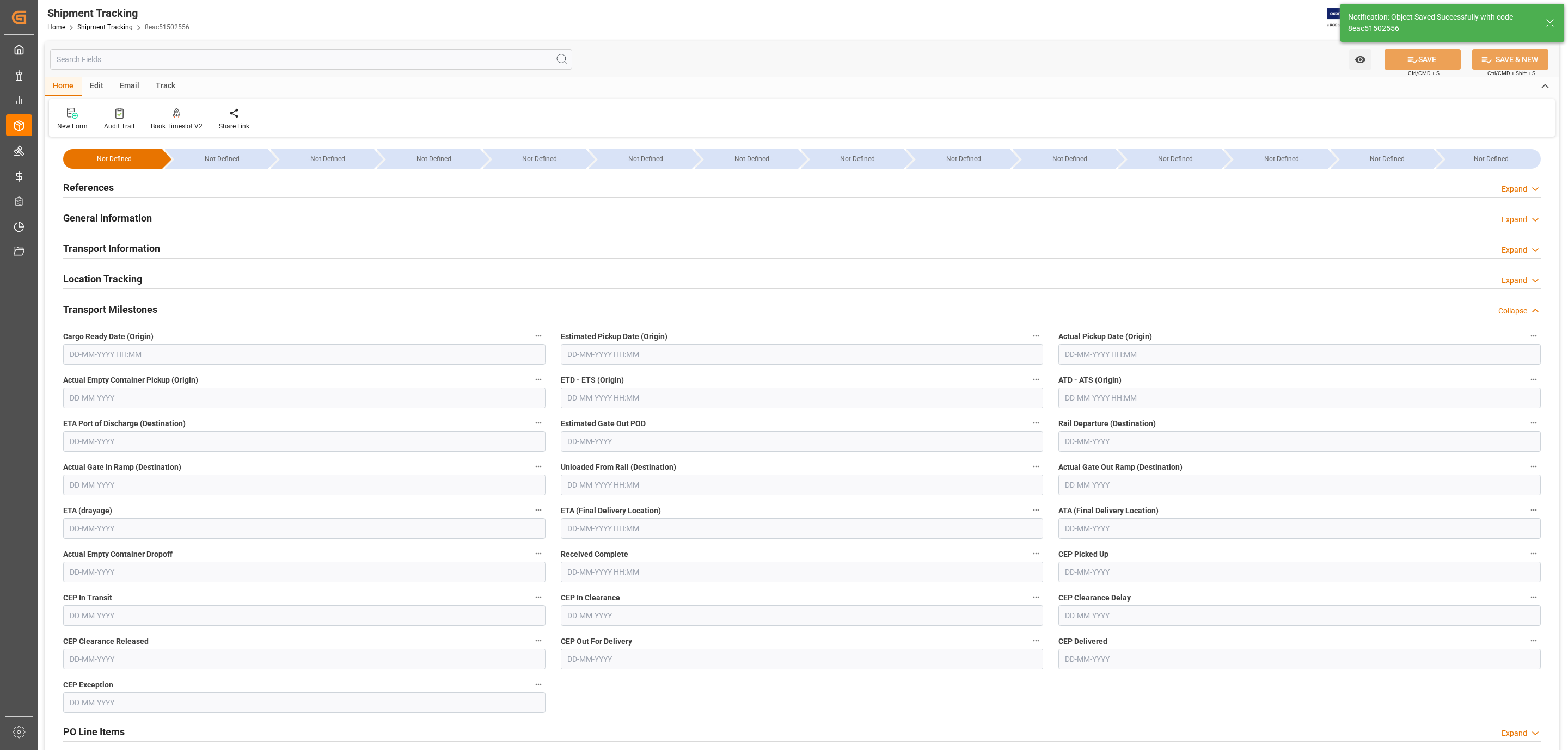
click at [91, 348] on input "text" at bounding box center [304, 354] width 482 height 21
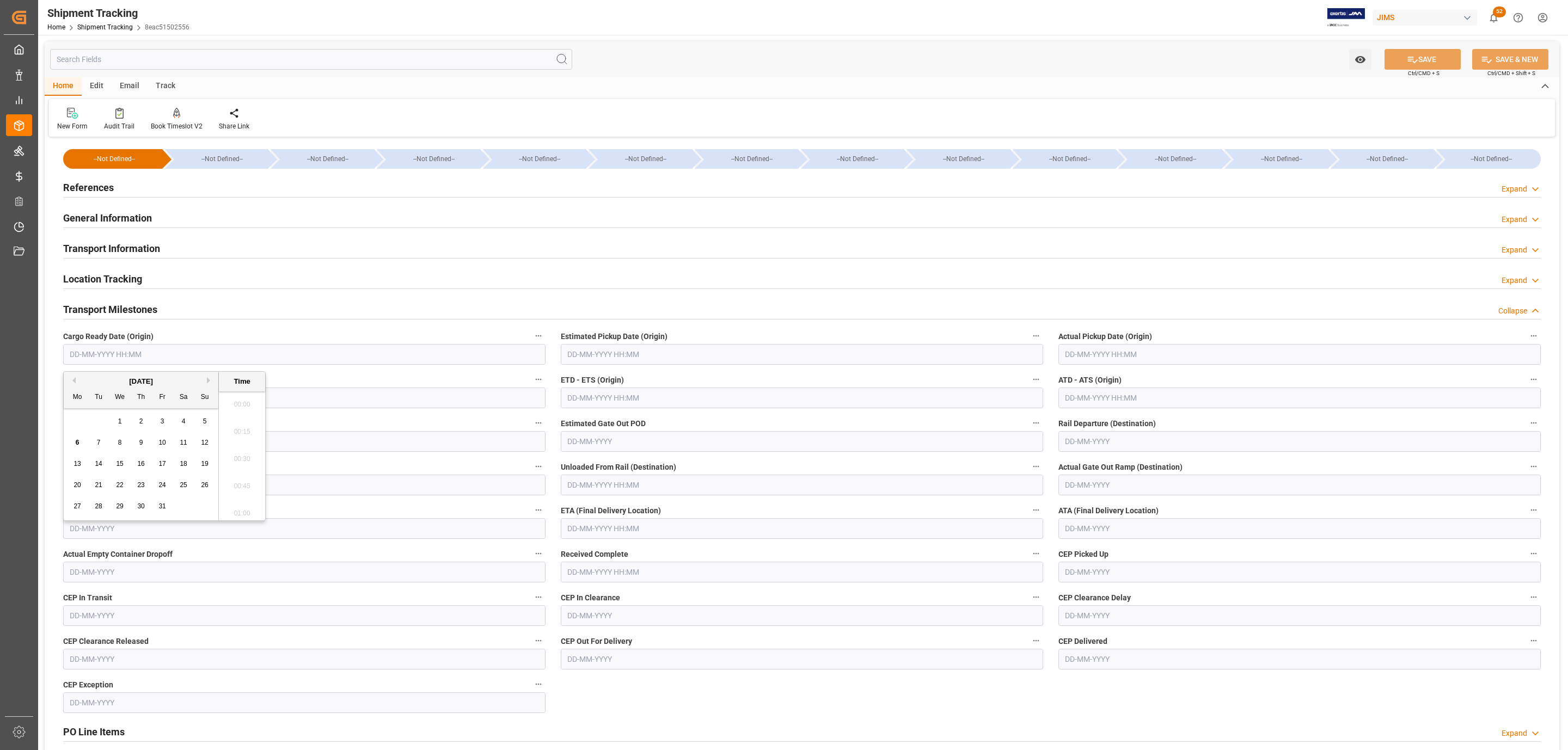
scroll to position [1663, 0]
drag, startPoint x: 77, startPoint y: 446, endPoint x: 110, endPoint y: 436, distance: 34.5
click at [77, 446] on span "6" at bounding box center [78, 442] width 4 height 8
type input "06-10-2025 00:00"
click at [600, 348] on input "text" at bounding box center [802, 354] width 482 height 21
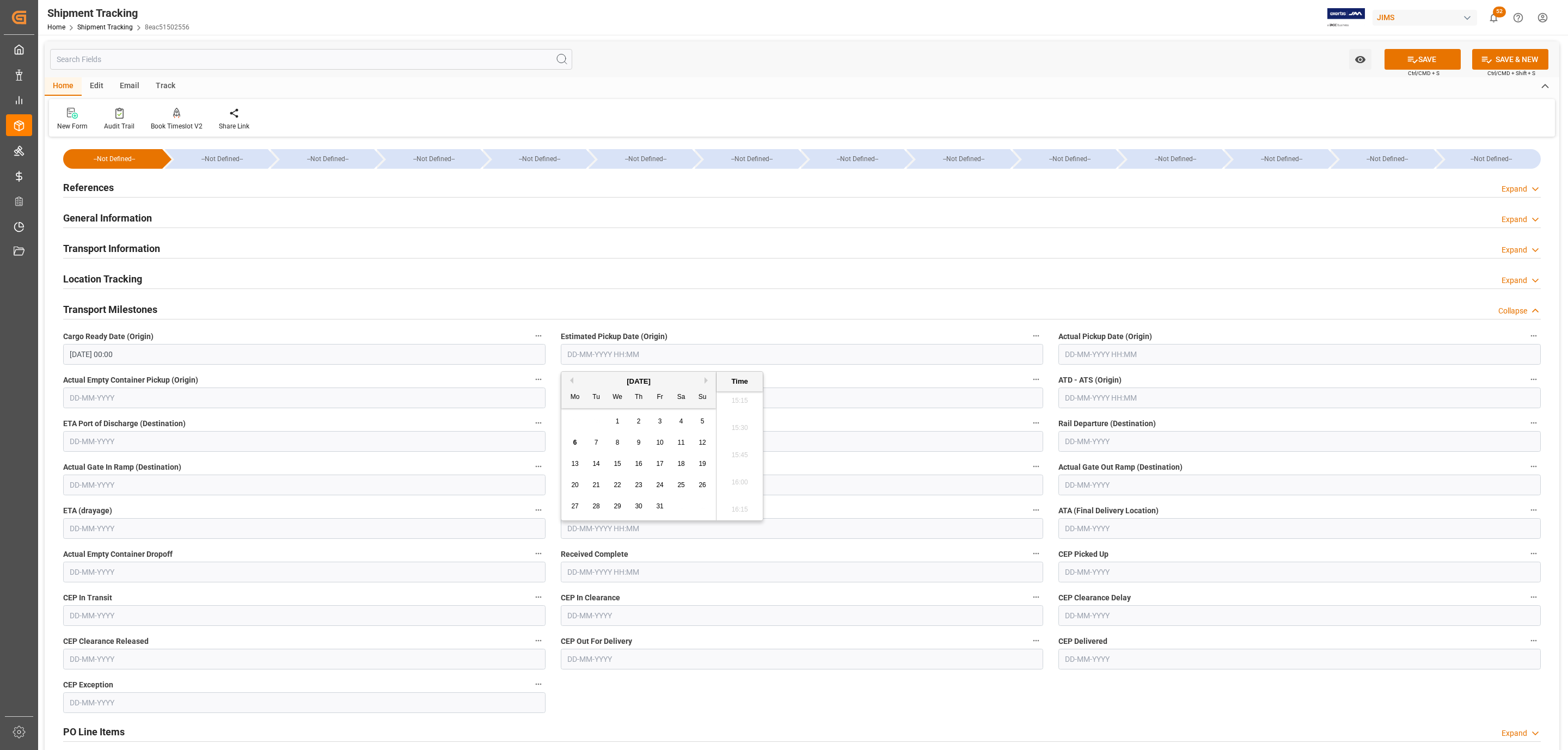
click at [573, 443] on span "6" at bounding box center [575, 442] width 4 height 8
type input "06-10-2025 00:00"
click at [647, 531] on input "text" at bounding box center [802, 528] width 482 height 21
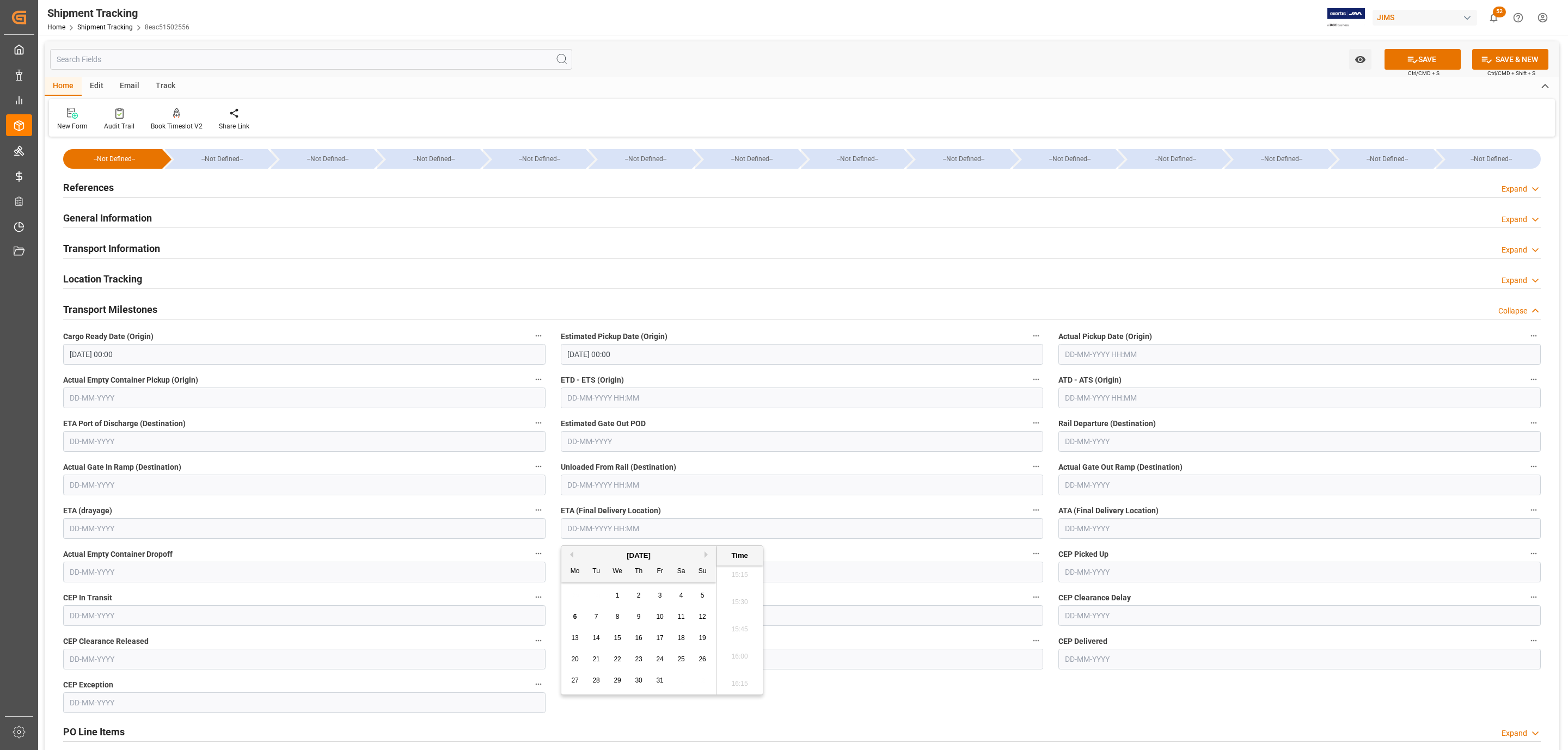
drag, startPoint x: 595, startPoint y: 598, endPoint x: 601, endPoint y: 595, distance: 6.7
click at [595, 596] on div "29 30 1 2 3 4 5" at bounding box center [639, 595] width 148 height 21
click at [664, 617] on div "10" at bounding box center [660, 617] width 14 height 13
type input "10-10-2025 00:00"
click at [1409, 56] on icon at bounding box center [1412, 59] width 12 height 12
